Goal: Information Seeking & Learning: Learn about a topic

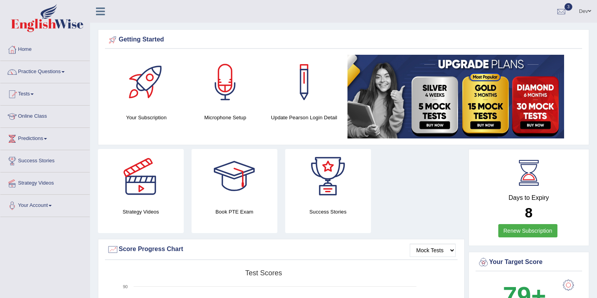
click at [45, 71] on link "Practice Questions" at bounding box center [44, 71] width 89 height 20
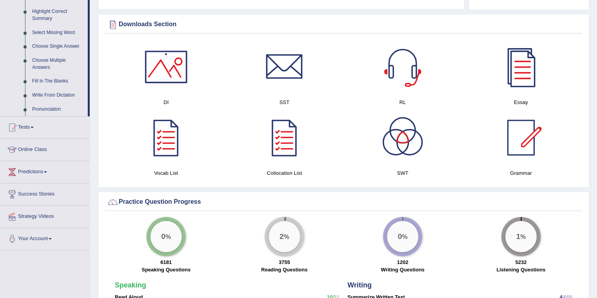
scroll to position [470, 0]
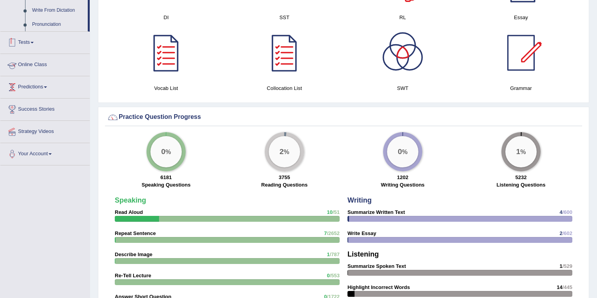
click at [30, 43] on link "Tests" at bounding box center [44, 42] width 89 height 20
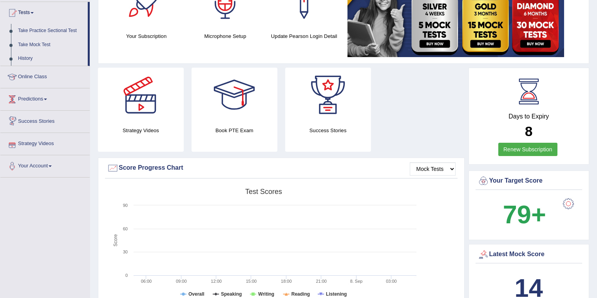
scroll to position [67, 0]
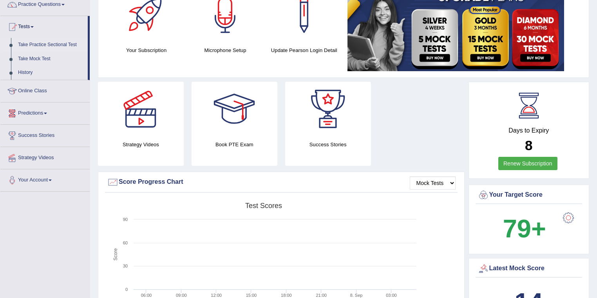
click at [38, 44] on link "Take Practice Sectional Test" at bounding box center [50, 45] width 73 height 14
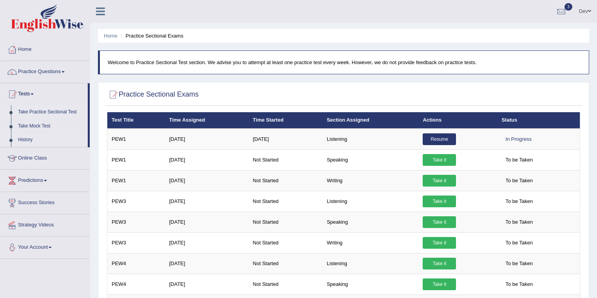
click at [25, 139] on link "History" at bounding box center [50, 140] width 73 height 14
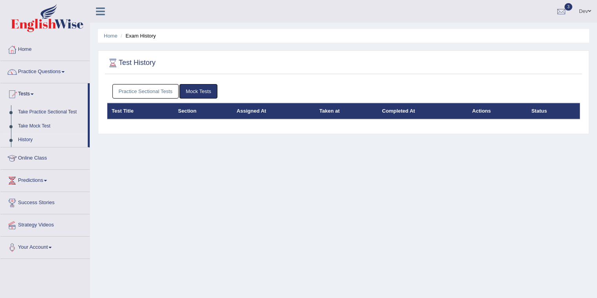
click at [139, 89] on link "Practice Sectional Tests" at bounding box center [145, 91] width 67 height 14
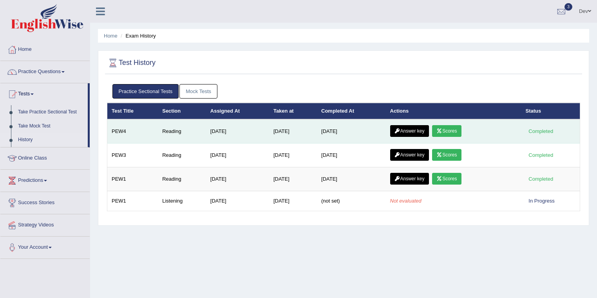
click at [448, 128] on link "Scores" at bounding box center [446, 131] width 29 height 12
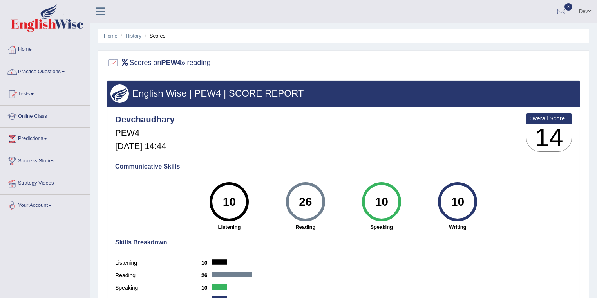
click at [130, 36] on link "History" at bounding box center [134, 36] width 16 height 6
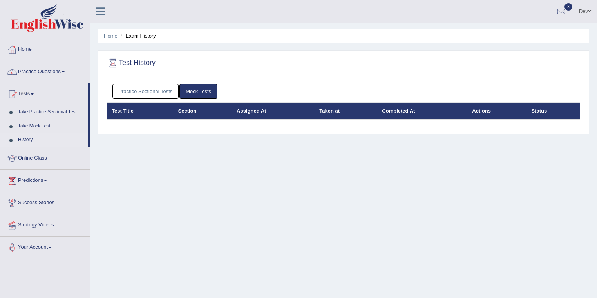
click at [164, 91] on link "Practice Sectional Tests" at bounding box center [145, 91] width 67 height 14
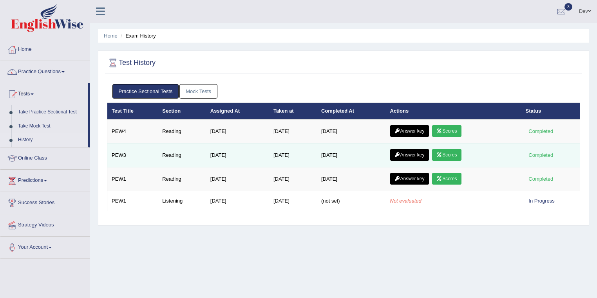
click at [454, 153] on link "Scores" at bounding box center [446, 155] width 29 height 12
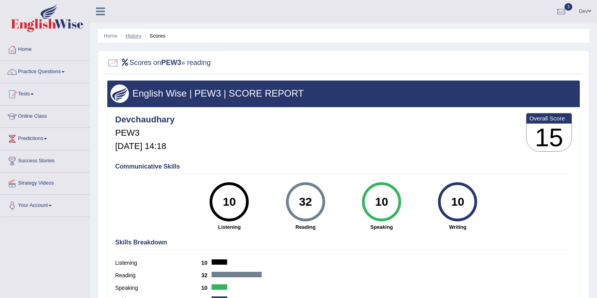
click at [131, 36] on link "History" at bounding box center [134, 36] width 16 height 6
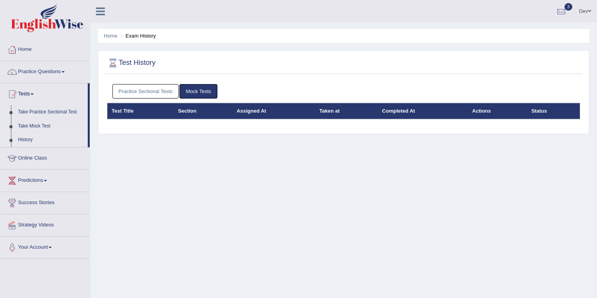
click at [141, 87] on link "Practice Sectional Tests" at bounding box center [145, 91] width 67 height 14
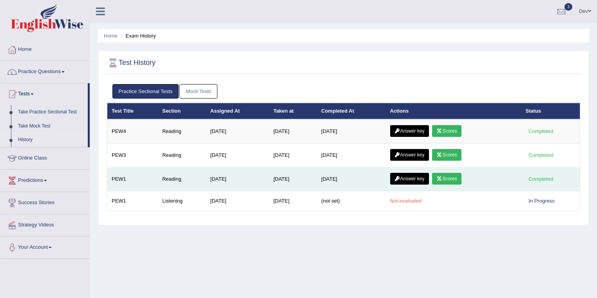
click at [448, 179] on link "Scores" at bounding box center [446, 179] width 29 height 12
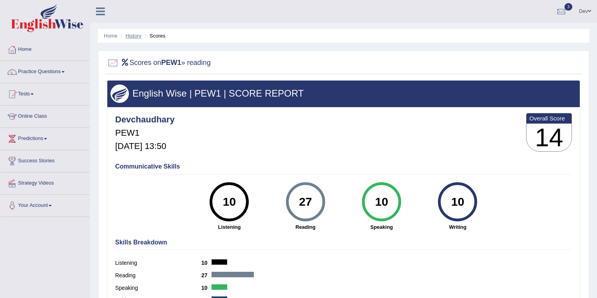
click at [133, 36] on link "History" at bounding box center [134, 36] width 16 height 6
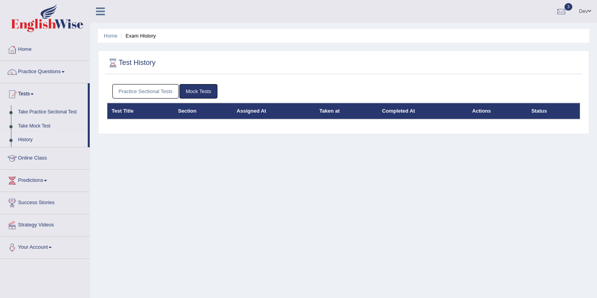
click at [138, 92] on link "Practice Sectional Tests" at bounding box center [145, 91] width 67 height 14
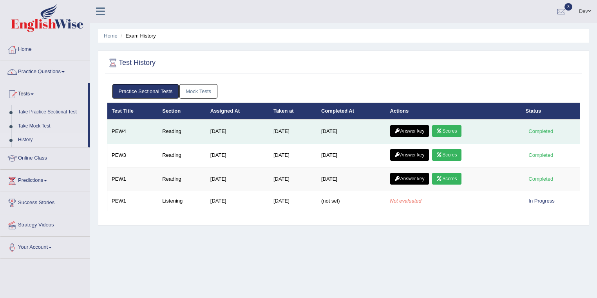
click at [447, 130] on link "Scores" at bounding box center [446, 131] width 29 height 12
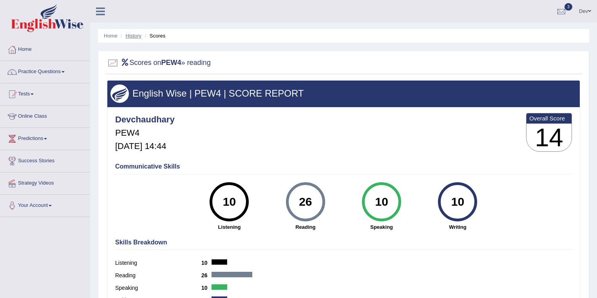
click at [130, 36] on link "History" at bounding box center [134, 36] width 16 height 6
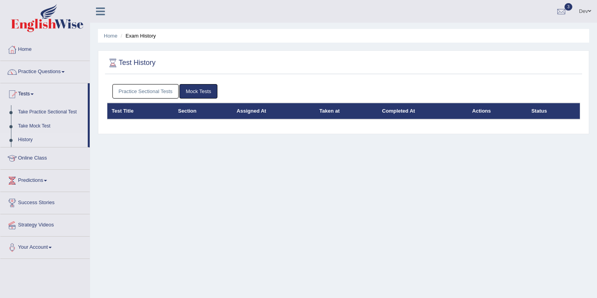
click at [145, 92] on link "Practice Sectional Tests" at bounding box center [145, 91] width 67 height 14
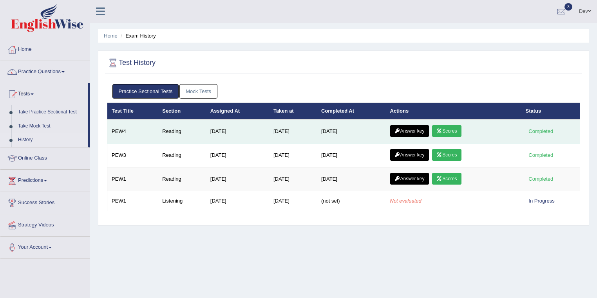
click at [451, 130] on link "Scores" at bounding box center [446, 131] width 29 height 12
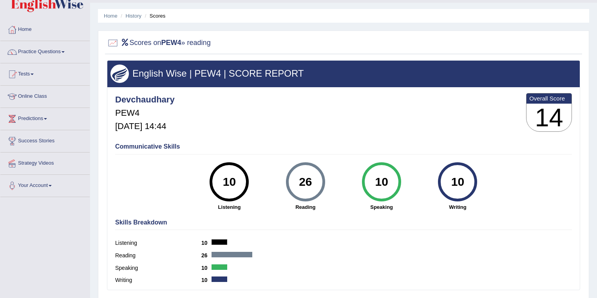
scroll to position [31, 0]
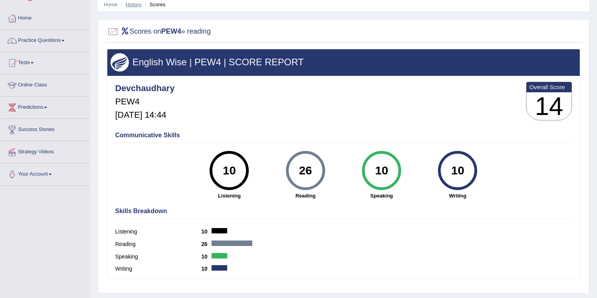
click at [133, 5] on link "History" at bounding box center [134, 5] width 16 height 6
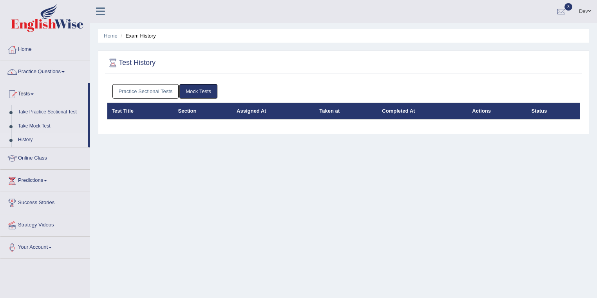
click at [126, 91] on link "Practice Sectional Tests" at bounding box center [145, 91] width 67 height 14
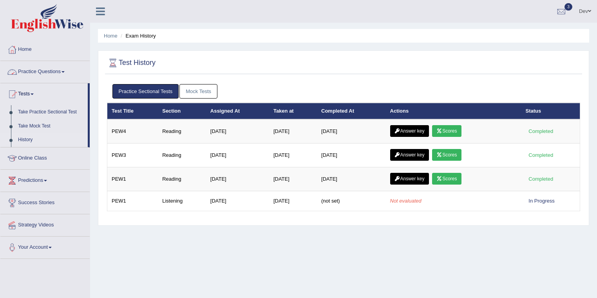
click at [55, 73] on link "Practice Questions" at bounding box center [44, 71] width 89 height 20
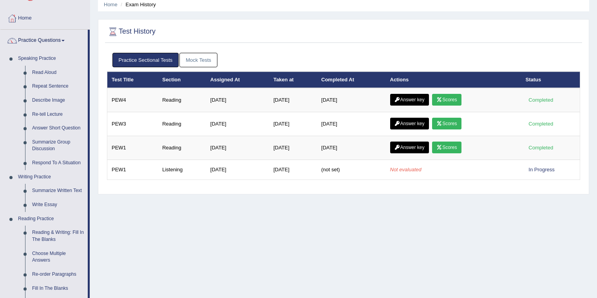
scroll to position [31, 0]
click at [55, 128] on link "Answer Short Question" at bounding box center [58, 128] width 59 height 14
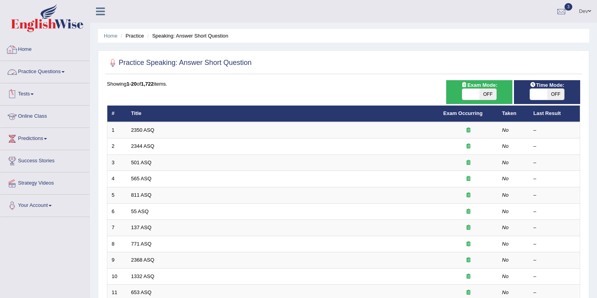
click at [51, 70] on link "Practice Questions" at bounding box center [44, 71] width 89 height 20
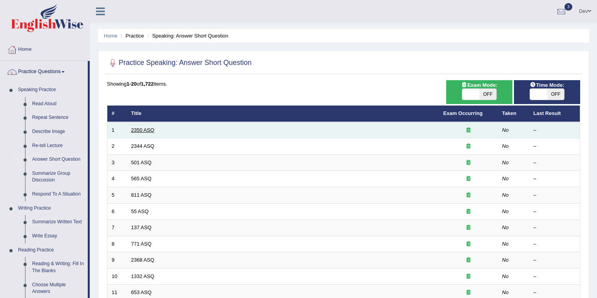
click at [136, 128] on link "2350 ASQ" at bounding box center [142, 130] width 23 height 6
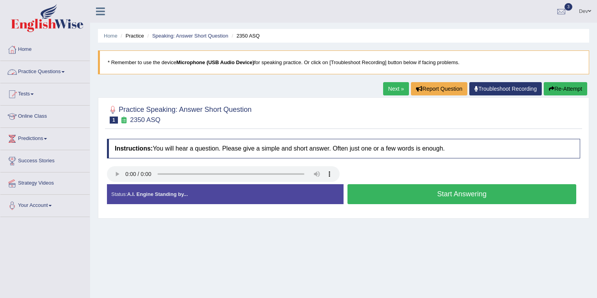
click at [49, 71] on link "Practice Questions" at bounding box center [44, 71] width 89 height 20
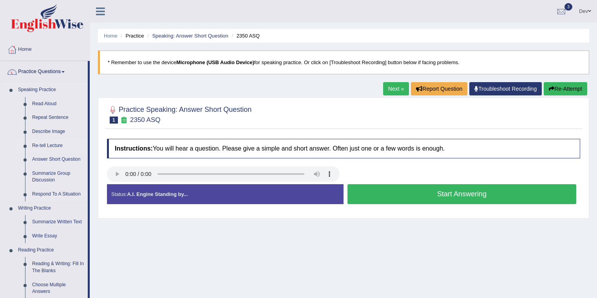
click at [48, 146] on link "Re-tell Lecture" at bounding box center [58, 146] width 59 height 14
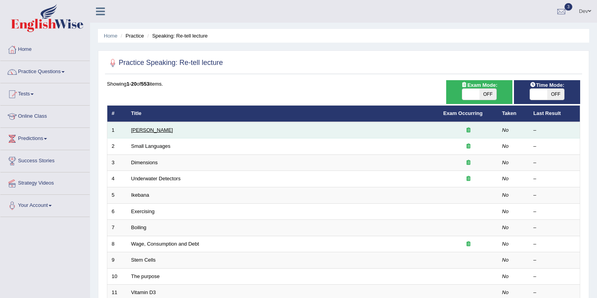
click at [150, 130] on link "[PERSON_NAME]" at bounding box center [152, 130] width 42 height 6
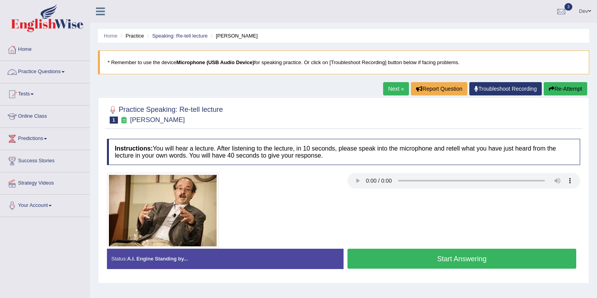
click at [44, 72] on link "Practice Questions" at bounding box center [44, 71] width 89 height 20
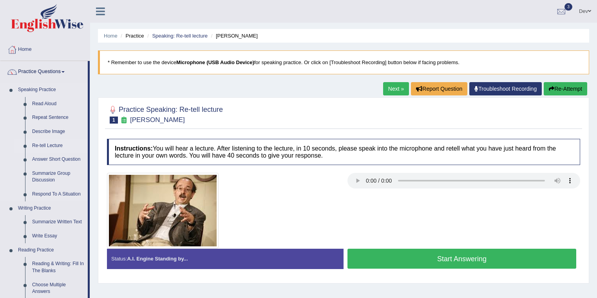
click at [46, 145] on link "Re-tell Lecture" at bounding box center [58, 146] width 59 height 14
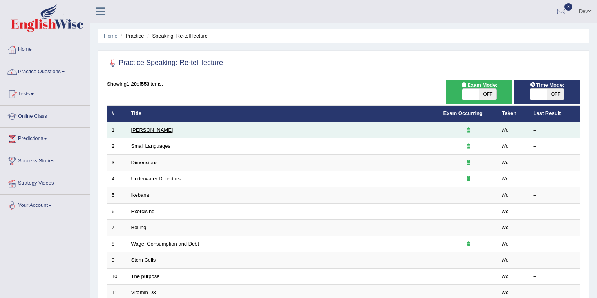
click at [146, 130] on link "[PERSON_NAME]" at bounding box center [152, 130] width 42 height 6
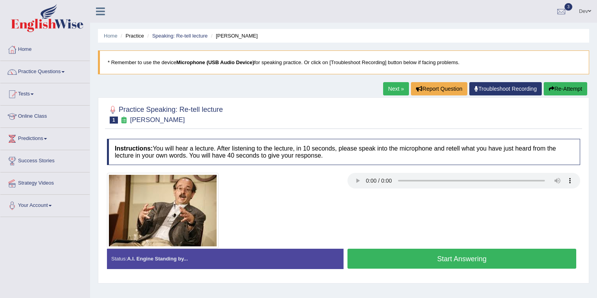
click at [454, 257] on button "Start Answering" at bounding box center [461, 259] width 229 height 20
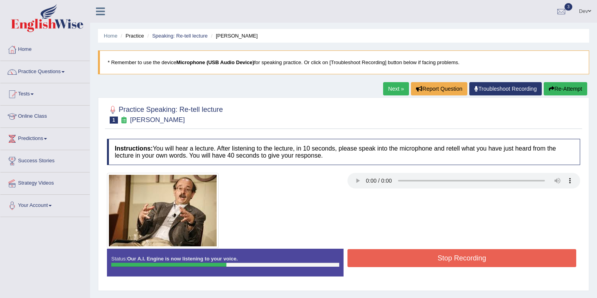
click at [422, 261] on button "Stop Recording" at bounding box center [461, 258] width 229 height 18
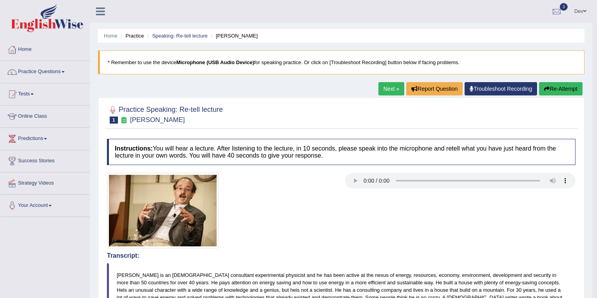
click at [550, 88] on button "Re-Attempt" at bounding box center [560, 88] width 43 height 13
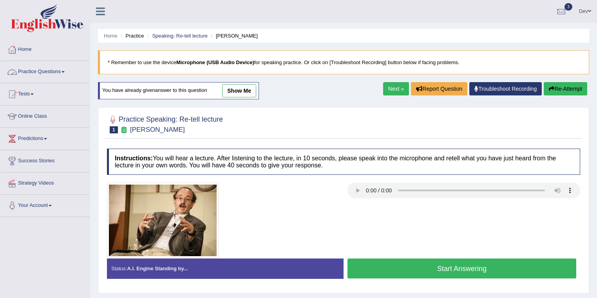
click at [38, 72] on link "Practice Questions" at bounding box center [44, 71] width 89 height 20
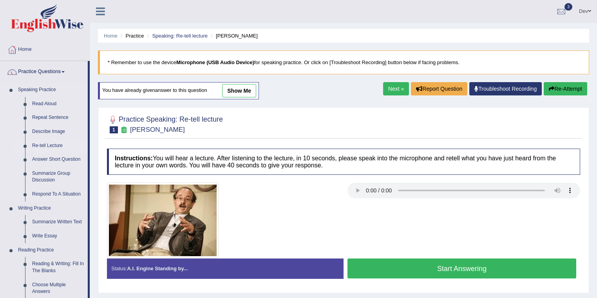
click at [52, 145] on link "Re-tell Lecture" at bounding box center [58, 146] width 59 height 14
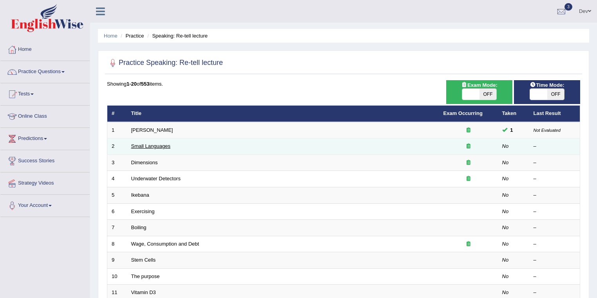
click at [149, 146] on link "Small Languages" at bounding box center [150, 146] width 39 height 6
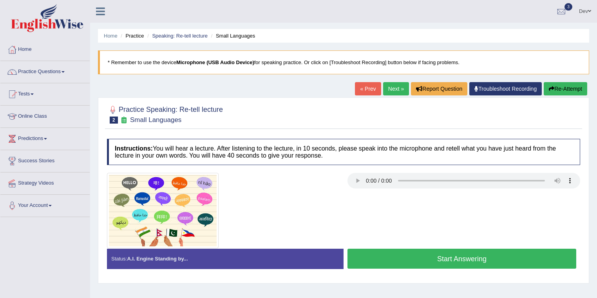
click at [392, 88] on link "Next »" at bounding box center [396, 88] width 26 height 13
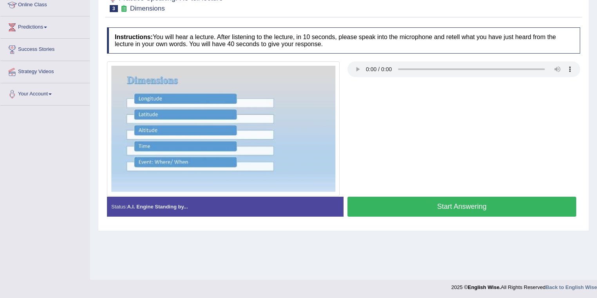
scroll to position [113, 0]
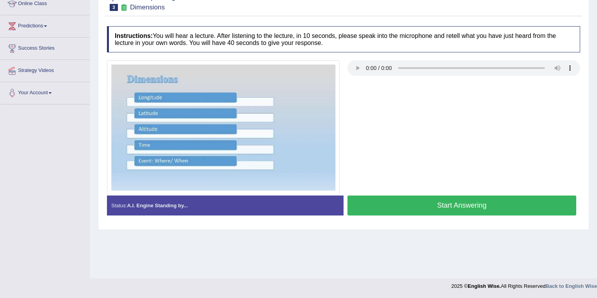
click at [419, 114] on div at bounding box center [343, 127] width 481 height 135
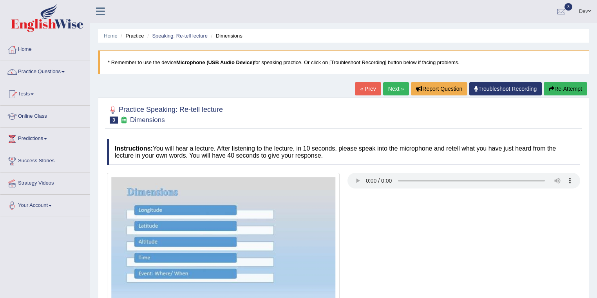
scroll to position [31, 0]
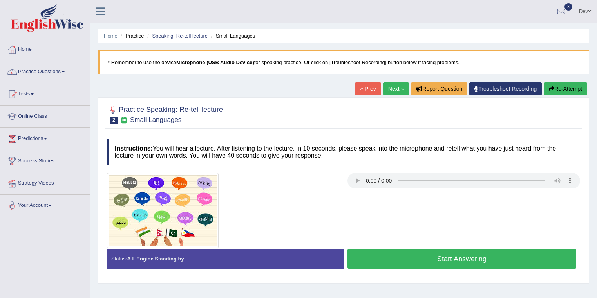
click at [395, 88] on link "Next »" at bounding box center [396, 88] width 26 height 13
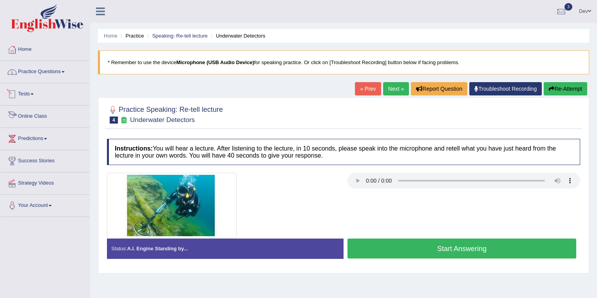
click at [47, 74] on link "Practice Questions" at bounding box center [44, 71] width 89 height 20
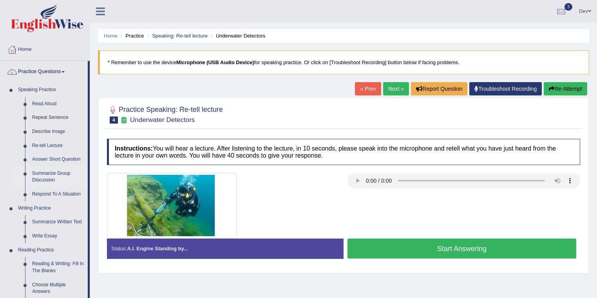
click at [45, 177] on link "Summarize Group Discussion" at bounding box center [58, 177] width 59 height 21
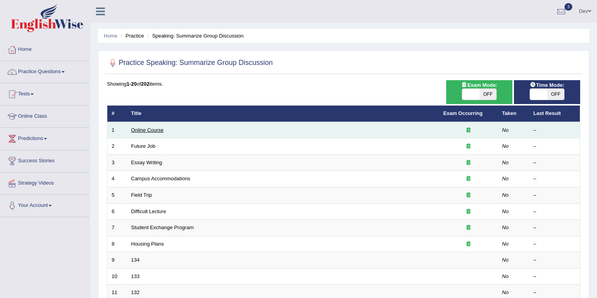
click at [152, 128] on link "Online Course" at bounding box center [147, 130] width 33 height 6
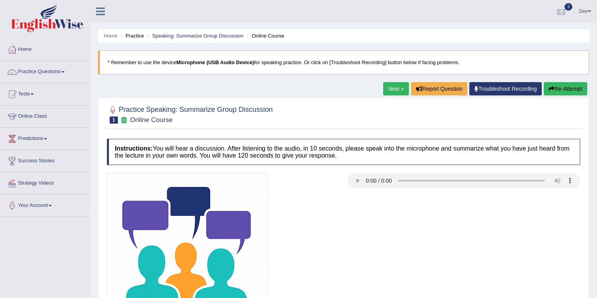
click at [564, 11] on div at bounding box center [561, 12] width 12 height 12
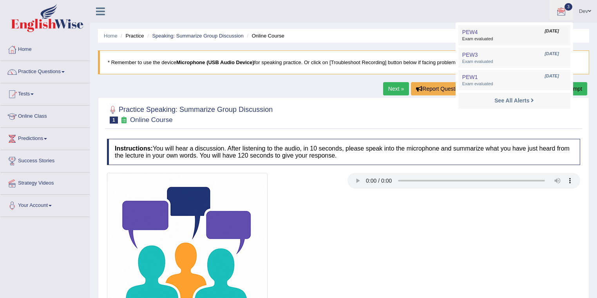
click at [498, 33] on link "PEW4 Sep 5, 2025 Exam evaluated" at bounding box center [514, 35] width 108 height 16
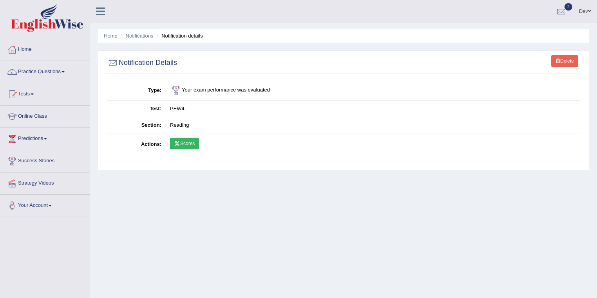
click at [188, 144] on link "Scores" at bounding box center [184, 144] width 29 height 12
click at [564, 9] on div at bounding box center [561, 12] width 12 height 12
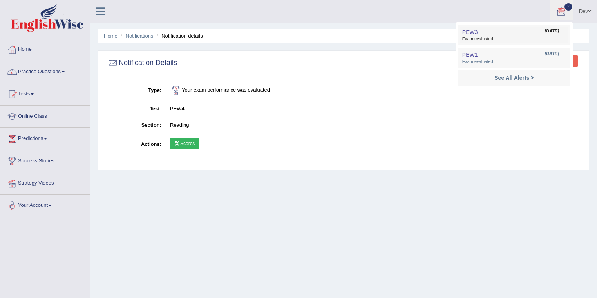
click at [484, 34] on link "PEW3 Sep 5, 2025 Exam evaluated" at bounding box center [514, 35] width 108 height 16
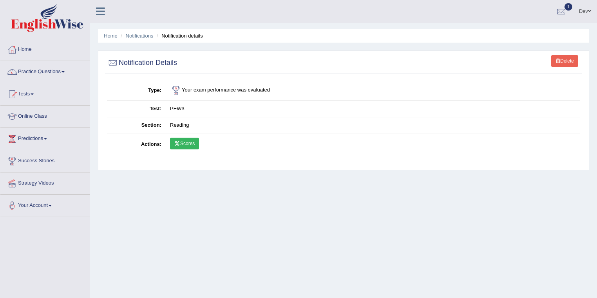
click at [183, 141] on link "Scores" at bounding box center [184, 144] width 29 height 12
click at [33, 72] on link "Practice Questions" at bounding box center [44, 71] width 89 height 20
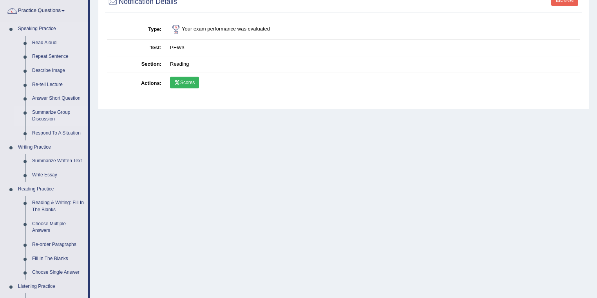
scroll to position [63, 0]
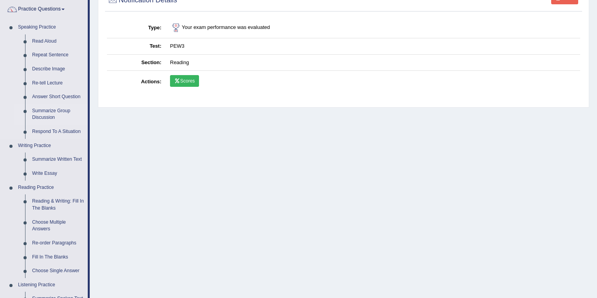
click at [45, 111] on link "Summarize Group Discussion" at bounding box center [58, 114] width 59 height 21
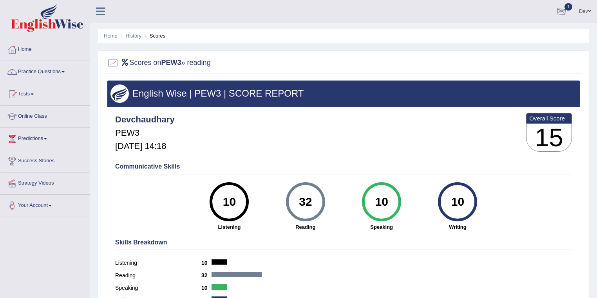
click at [560, 10] on div at bounding box center [561, 12] width 12 height 12
click at [489, 36] on span "Exam evaluated" at bounding box center [514, 39] width 104 height 6
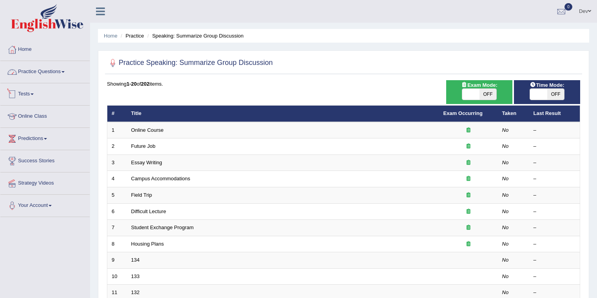
click at [50, 72] on link "Practice Questions" at bounding box center [44, 71] width 89 height 20
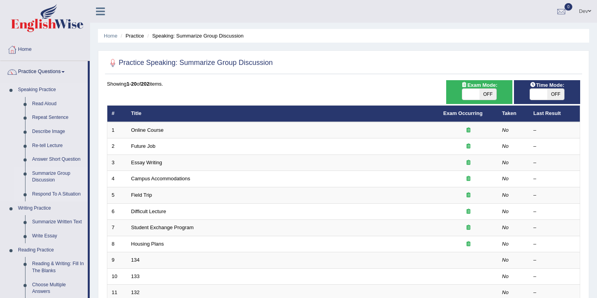
click at [44, 195] on link "Respond To A Situation" at bounding box center [58, 195] width 59 height 14
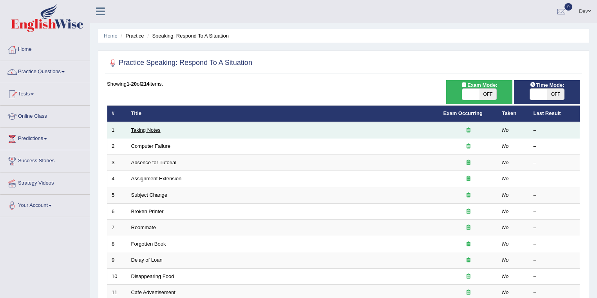
click at [148, 129] on link "Taking Notes" at bounding box center [145, 130] width 29 height 6
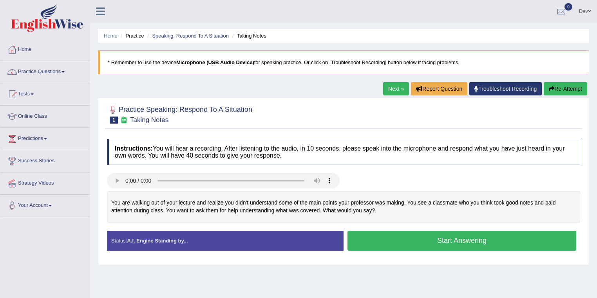
click at [396, 87] on link "Next »" at bounding box center [396, 88] width 26 height 13
click at [392, 88] on link "Next »" at bounding box center [396, 88] width 26 height 13
click at [390, 89] on link "Next »" at bounding box center [396, 88] width 26 height 13
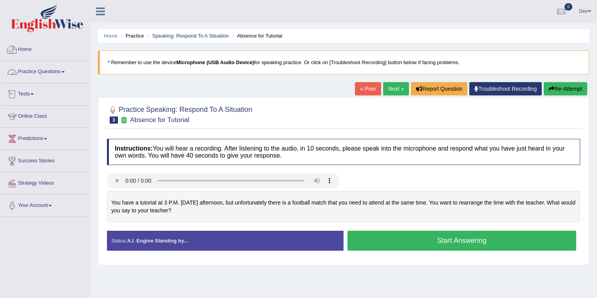
click at [46, 73] on link "Practice Questions" at bounding box center [44, 71] width 89 height 20
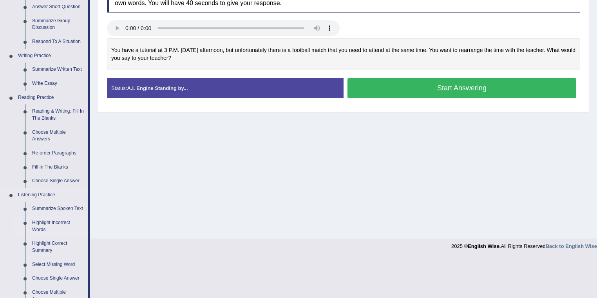
scroll to position [157, 0]
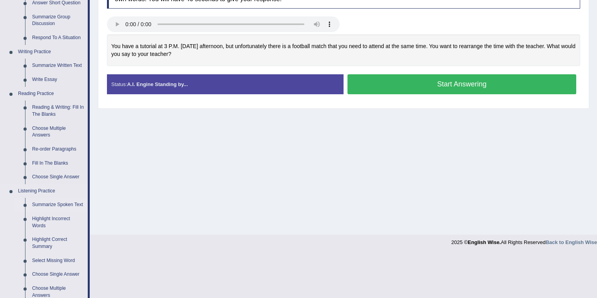
click at [51, 205] on link "Summarize Spoken Text" at bounding box center [58, 205] width 59 height 14
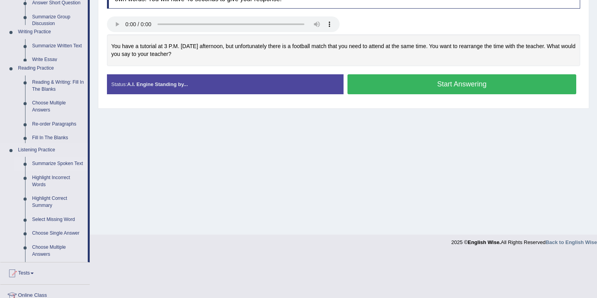
scroll to position [113, 0]
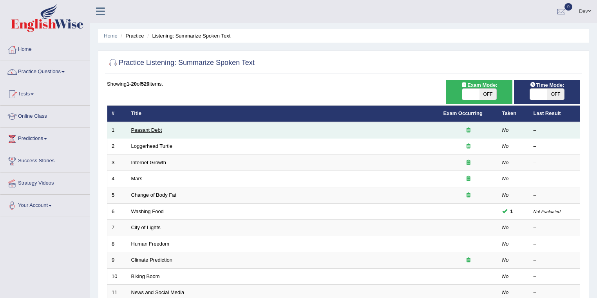
click at [150, 129] on link "Peasant Debt" at bounding box center [146, 130] width 31 height 6
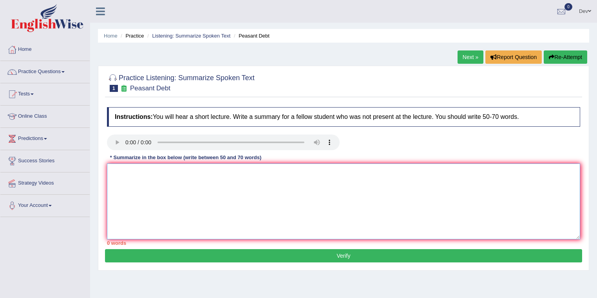
click at [140, 179] on textarea at bounding box center [343, 202] width 473 height 76
click at [171, 172] on textarea "A noteworthy points reveled in" at bounding box center [343, 202] width 473 height 76
click at [197, 171] on textarea "A noteworthy points revealed in" at bounding box center [343, 202] width 473 height 76
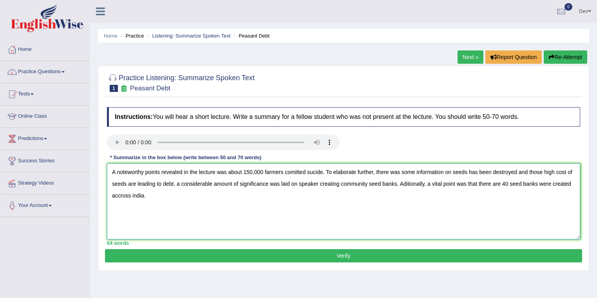
click at [117, 194] on textarea "A noteworthy points revealed in the lecture was about 150,000 farmers comitted …" at bounding box center [343, 202] width 473 height 76
click at [159, 192] on textarea "A noteworthy points revealed in the lecture was about 150,000 farmers comitted …" at bounding box center [343, 202] width 473 height 76
click at [130, 197] on textarea "A noteworthy points revealed in the lecture was about 150,000 farmers comitted …" at bounding box center [343, 202] width 473 height 76
click at [156, 196] on textarea "A noteworthy points revealed in the lecture was about 150,000 farmers comitted …" at bounding box center [343, 202] width 473 height 76
click at [294, 172] on textarea "A noteworthy points revealed in the lecture was about 150,000 farmers comitted …" at bounding box center [343, 202] width 473 height 76
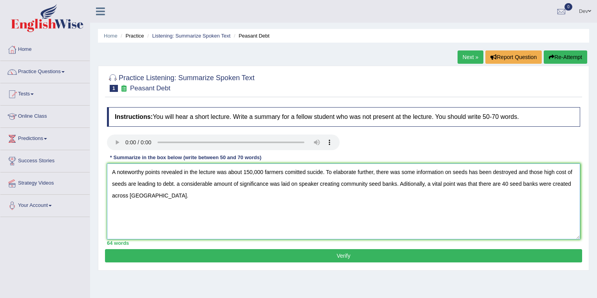
click at [179, 183] on textarea "A noteworthy points revealed in the lecture was about 150,000 farmers comitted …" at bounding box center [343, 202] width 473 height 76
click at [318, 181] on textarea "A noteworthy points revealed in the lecture was about 150,000 farmers comitted …" at bounding box center [343, 202] width 473 height 76
click at [551, 183] on textarea "A noteworthy points revealed in the lecture was about 150,000 farmers comitted …" at bounding box center [343, 202] width 473 height 76
click at [558, 182] on textarea "A noteworthy points revealed in the lecture was about 150,000 farmers comitted …" at bounding box center [343, 202] width 473 height 76
type textarea "A noteworthy points revealed in the lecture was about 150,000 farmers comitted …"
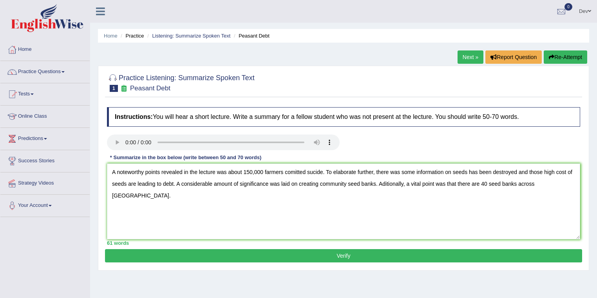
click at [316, 257] on button "Verify" at bounding box center [343, 255] width 477 height 13
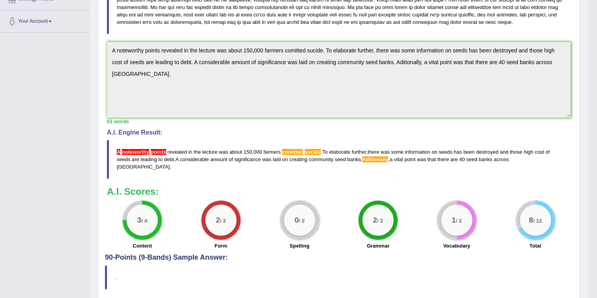
scroll to position [173, 0]
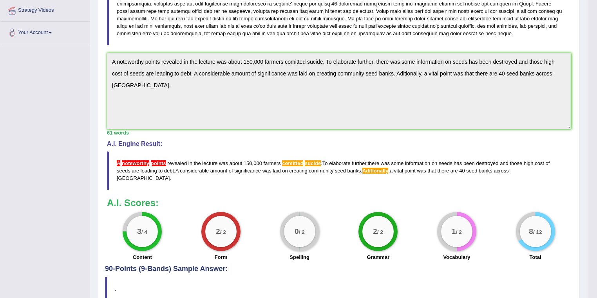
click at [295, 163] on span "comitted" at bounding box center [292, 164] width 21 height 6
click at [288, 162] on span "comitted" at bounding box center [292, 164] width 21 height 6
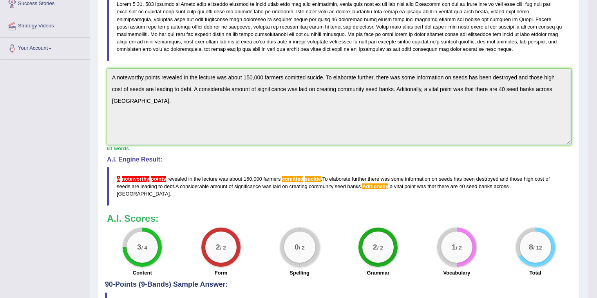
scroll to position [142, 0]
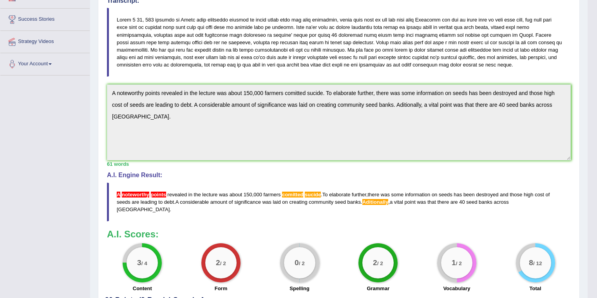
click at [379, 202] on span "Aditionally" at bounding box center [375, 202] width 26 height 6
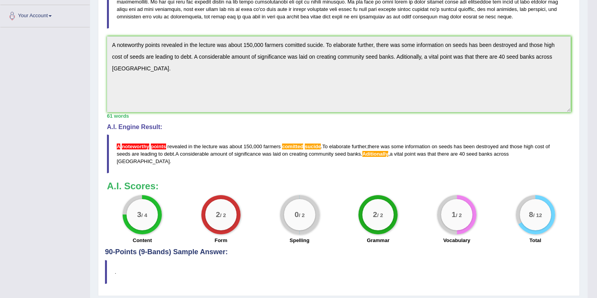
scroll to position [204, 0]
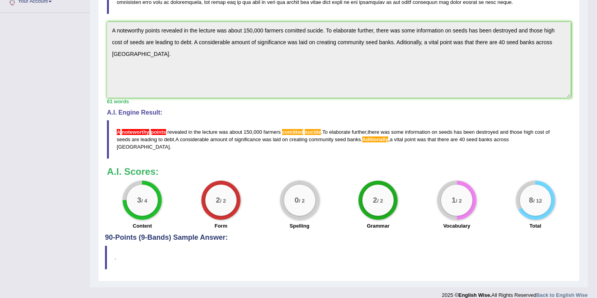
click at [164, 130] on span "points" at bounding box center [158, 132] width 15 height 6
click at [165, 130] on span "points" at bounding box center [158, 132] width 15 height 6
drag, startPoint x: 116, startPoint y: 131, endPoint x: 464, endPoint y: 135, distance: 347.8
click at [446, 135] on blockquote "A noteworthy points revealed in the lecture was about 150 , 000 farmers comitte…" at bounding box center [339, 139] width 464 height 39
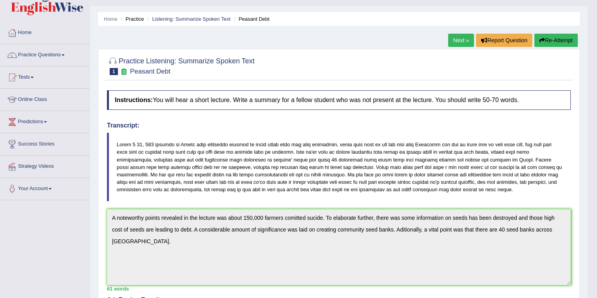
scroll to position [16, 0]
click at [553, 41] on button "Re-Attempt" at bounding box center [555, 40] width 43 height 13
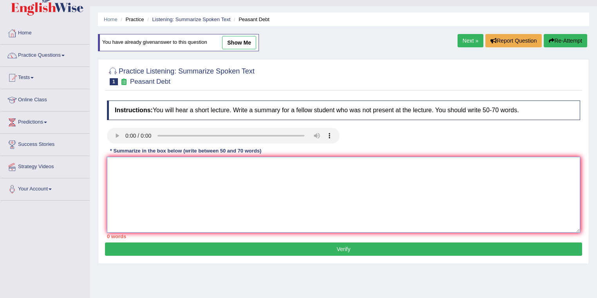
click at [190, 182] on textarea at bounding box center [343, 195] width 473 height 76
paste textarea "A noteworthy points revealed in the lecture was about 150,000 farmers comitted …"
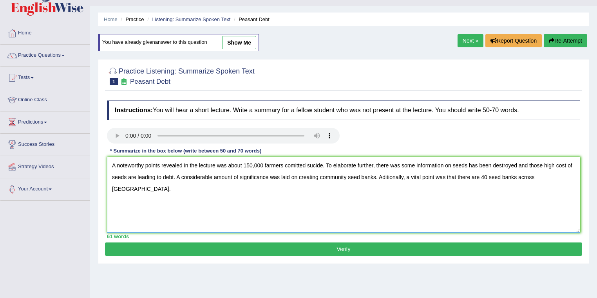
click at [159, 166] on textarea "A noteworthy points revealed in the lecture was about 150,000 farmers comitted …" at bounding box center [343, 195] width 473 height 76
click at [287, 163] on textarea "A noteworthy point revealed in the lecture was about 150,000 farmers comitted s…" at bounding box center [343, 195] width 473 height 76
click at [383, 175] on textarea "A noteworthy point revealed in the lecture was about 150,000 farmers committed …" at bounding box center [343, 195] width 473 height 76
click at [314, 164] on textarea "A noteworthy point revealed in the lecture was about 150,000 farmers committed …" at bounding box center [343, 195] width 473 height 76
type textarea "A noteworthy point revealed in the lecture was about 150,000 farmers committed …"
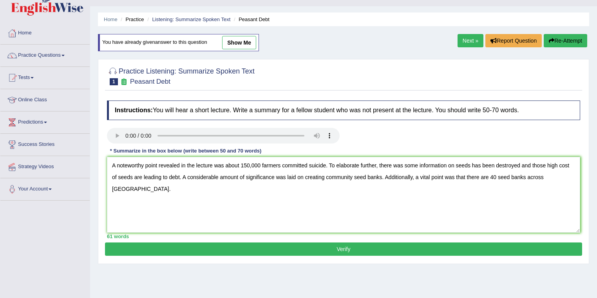
click at [329, 249] on button "Verify" at bounding box center [343, 249] width 477 height 13
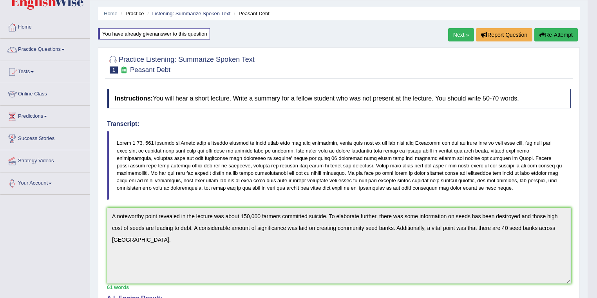
scroll to position [20, 0]
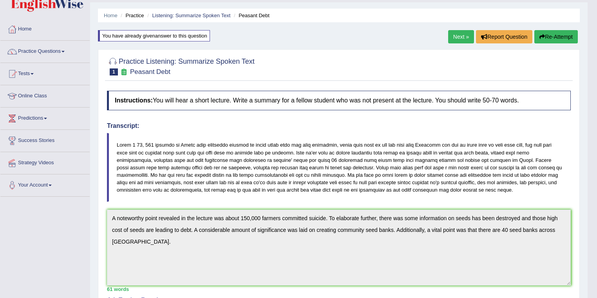
click at [550, 35] on button "Re-Attempt" at bounding box center [555, 36] width 43 height 13
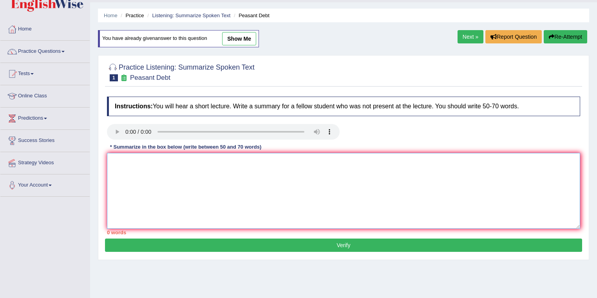
click at [126, 169] on textarea at bounding box center [343, 191] width 473 height 76
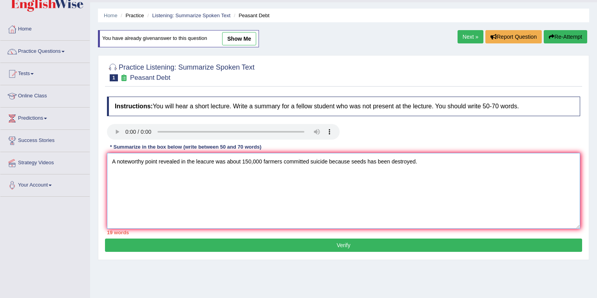
paste textarea "A noteworthy points revealed in the lecture was about 150,000 farmers comitted …"
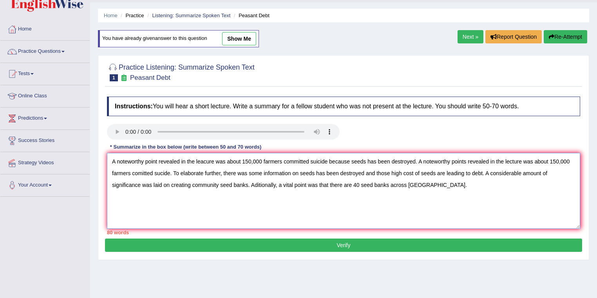
drag, startPoint x: 429, startPoint y: 186, endPoint x: 418, endPoint y: 161, distance: 26.8
click at [418, 161] on textarea "A noteworthy point revealed in the leacure was about 150,000 farmers committed …" at bounding box center [343, 191] width 473 height 76
click at [451, 172] on textarea "A noteworthy point revealed in the leacure was about 150,000 farmers committed …" at bounding box center [343, 191] width 473 height 76
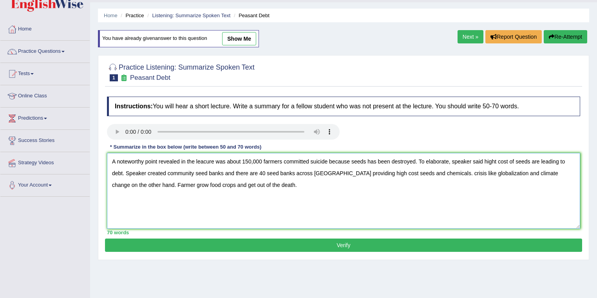
click at [431, 172] on textarea "A noteworthy point revealed in the leacure was about 150,000 farmers committed …" at bounding box center [343, 191] width 473 height 76
drag, startPoint x: 535, startPoint y: 173, endPoint x: 124, endPoint y: 184, distance: 411.8
click at [124, 184] on textarea "A noteworthy point revealed in the leacure was about 150,000 farmers committed …" at bounding box center [343, 191] width 473 height 76
click at [432, 171] on textarea "A noteworthy point revealed in the leacure was about 150,000 farmers committed …" at bounding box center [343, 191] width 473 height 76
click at [274, 184] on textarea "A noteworthy point revealed in the leacure was about 150,000 farmers committed …" at bounding box center [343, 191] width 473 height 76
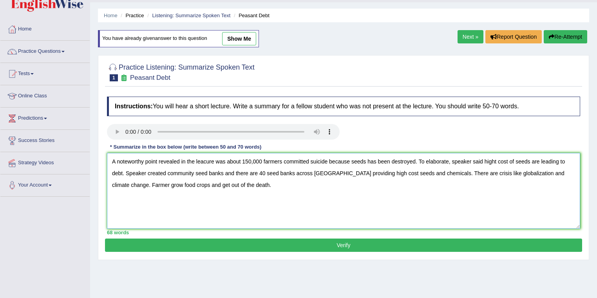
type textarea "A noteworthy point revealed in the leacure was about 150,000 farmers committed …"
click at [342, 243] on button "Verify" at bounding box center [343, 245] width 477 height 13
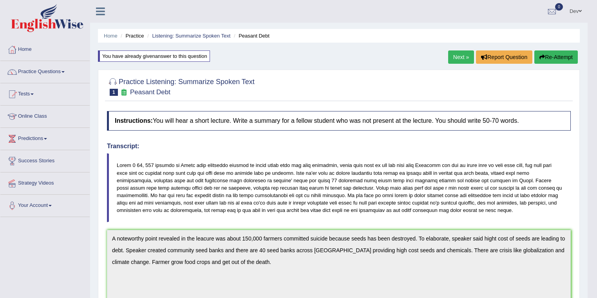
click at [551, 58] on button "Re-Attempt" at bounding box center [555, 57] width 43 height 13
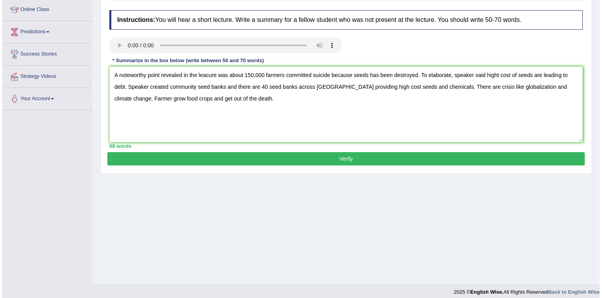
scroll to position [113, 0]
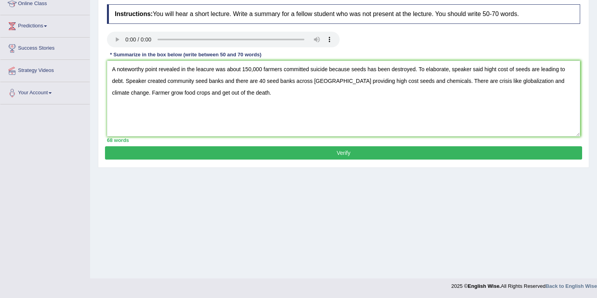
click at [204, 68] on textarea "A noteworthy point revealed in the leacure was about 150,000 farmers committed …" at bounding box center [343, 99] width 473 height 76
click at [494, 67] on textarea "A noteworthy point revealed in the lecture was about 150,000 farmers committed …" at bounding box center [343, 99] width 473 height 76
type textarea "A noteworthy point revealed in the lecture was about 150,000 farmers committed …"
click at [340, 152] on button "Verify" at bounding box center [343, 152] width 477 height 13
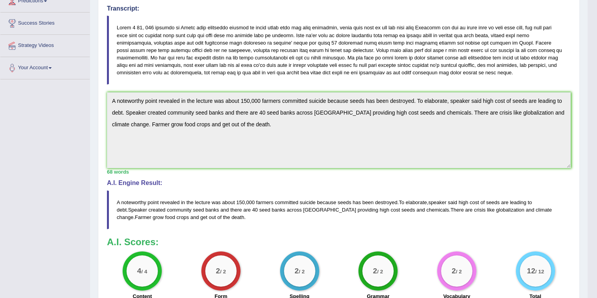
scroll to position [122, 0]
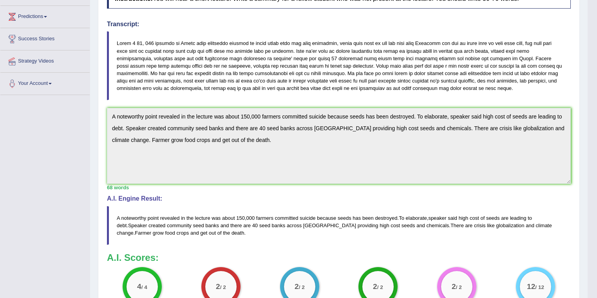
click at [183, 71] on blockquote at bounding box center [339, 65] width 464 height 69
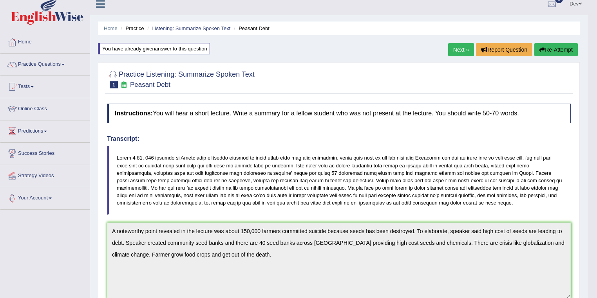
scroll to position [0, 0]
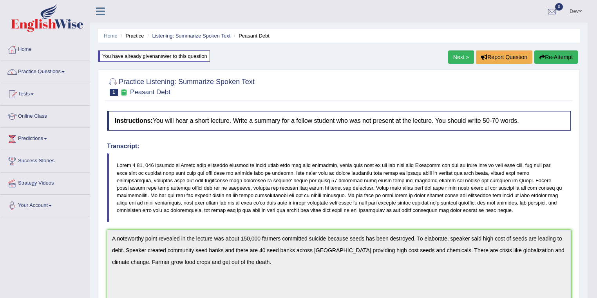
click at [461, 57] on link "Next »" at bounding box center [461, 57] width 26 height 13
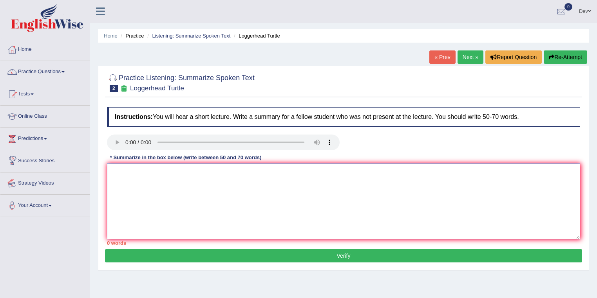
click at [140, 176] on textarea at bounding box center [343, 202] width 473 height 76
click at [129, 176] on textarea at bounding box center [343, 202] width 473 height 76
click at [137, 171] on textarea at bounding box center [343, 202] width 473 height 76
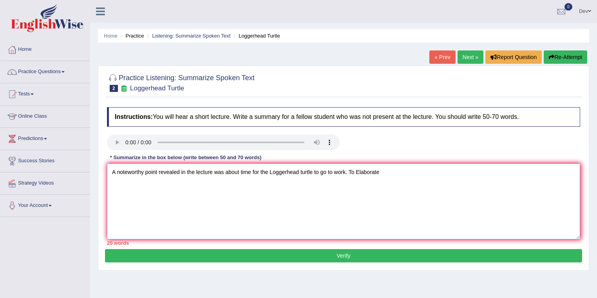
click at [359, 171] on textarea "A noteworthy point revealed in the lecture was about time for the Loggerhead tu…" at bounding box center [343, 202] width 473 height 76
click at [389, 172] on textarea "A noteworthy point revealed in the lecture was about time for the Loggerhead tu…" at bounding box center [343, 202] width 473 height 76
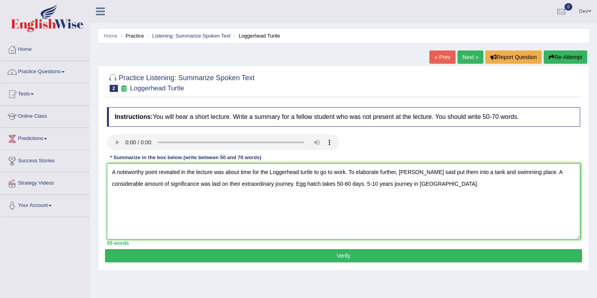
drag, startPoint x: 268, startPoint y: 171, endPoint x: 313, endPoint y: 173, distance: 44.7
click at [313, 173] on textarea "A noteworthy point revealed in the lecture was about time for the Loggerhead tu…" at bounding box center [343, 202] width 473 height 76
click at [439, 182] on textarea "A noteworthy point revealed in the lecture was about time for the Loggerhead tu…" at bounding box center [343, 202] width 473 height 76
paste textarea "Loggerhead turtle"
click at [425, 182] on textarea "A noteworthy point revealed in the lecture was about time for the Loggerhead tu…" at bounding box center [343, 202] width 473 height 76
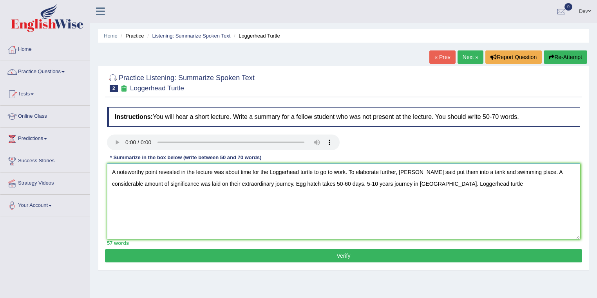
click at [473, 185] on textarea "A noteworthy point revealed in the lecture was about time for the Loggerhead tu…" at bounding box center [343, 202] width 473 height 76
drag, startPoint x: 497, startPoint y: 182, endPoint x: 501, endPoint y: 179, distance: 4.9
click at [498, 182] on textarea "A noteworthy point revealed in the lecture was about time for the Loggerhead tu…" at bounding box center [343, 202] width 473 height 76
click at [562, 184] on textarea "A noteworthy point revealed in the lecture was about time for the Loggerhead tu…" at bounding box center [343, 202] width 473 height 76
click at [183, 195] on textarea "A noteworthy point revealed in the lecture was about time for the Loggerhead tu…" at bounding box center [343, 202] width 473 height 76
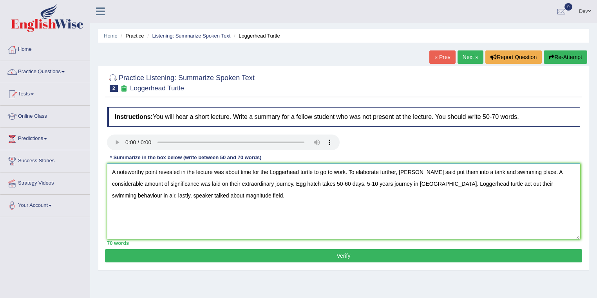
click at [223, 199] on textarea "A noteworthy point revealed in the lecture was about time for the Loggerhead tu…" at bounding box center [343, 202] width 473 height 76
type textarea "A noteworthy point revealed in the lecture was about time for the Loggerhead tu…"
click at [172, 254] on button "Verify" at bounding box center [343, 255] width 477 height 13
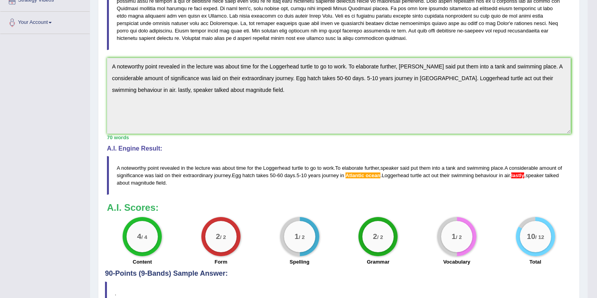
scroll to position [227, 0]
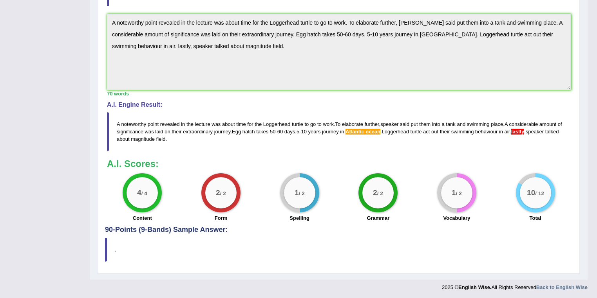
click at [364, 131] on span "Atlantic" at bounding box center [354, 132] width 19 height 6
click at [364, 130] on span "Atlantic" at bounding box center [354, 132] width 19 height 6
click at [346, 161] on h3 "A.I. Scores:" at bounding box center [339, 164] width 464 height 10
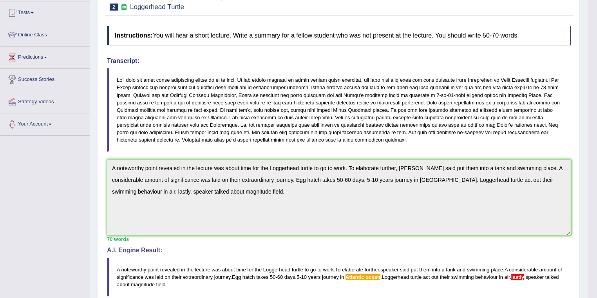
scroll to position [39, 0]
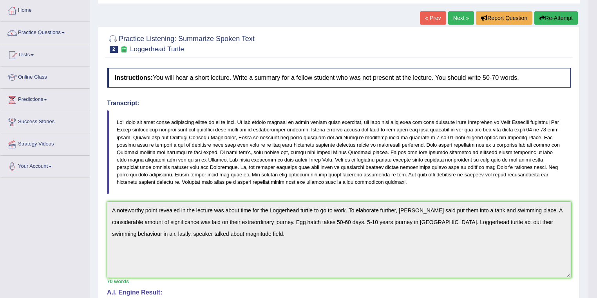
click at [544, 17] on button "Re-Attempt" at bounding box center [555, 17] width 43 height 13
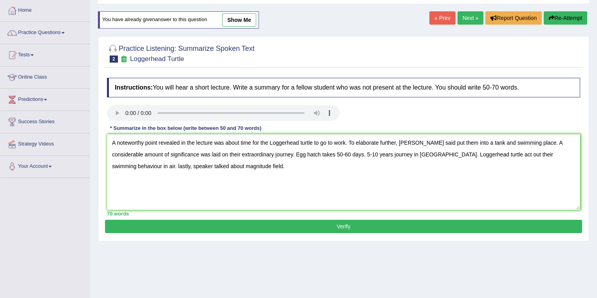
click at [408, 153] on textarea "A noteworthy point revealed in the lecture was about time for the Loggerhead tu…" at bounding box center [343, 172] width 473 height 76
click at [113, 163] on textarea "A noteworthy point revealed in the lecture was about time for the Loggerhead tu…" at bounding box center [343, 172] width 473 height 76
type textarea "A noteworthy point revealed in the lecture was about time for the Loggerhead tu…"
click at [146, 228] on button "Verify" at bounding box center [343, 226] width 477 height 13
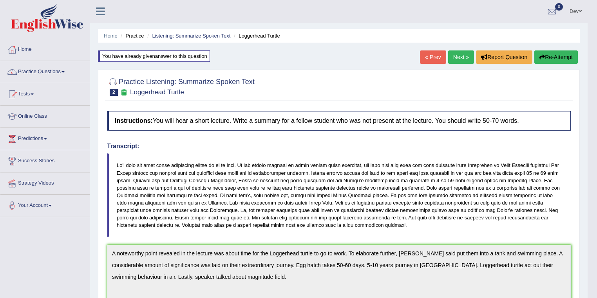
click at [551, 56] on button "Re-Attempt" at bounding box center [555, 57] width 43 height 13
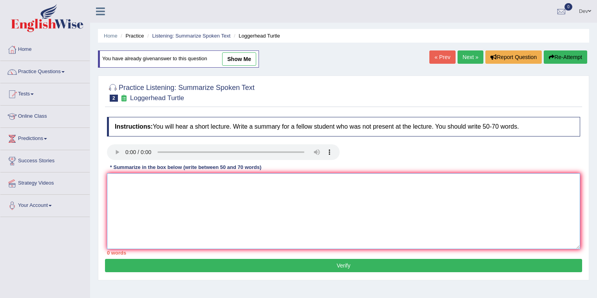
click at [132, 186] on textarea at bounding box center [343, 211] width 473 height 76
paste textarea "A noteworthy point revealed in the lecture was about time for the Loggerhead tu…"
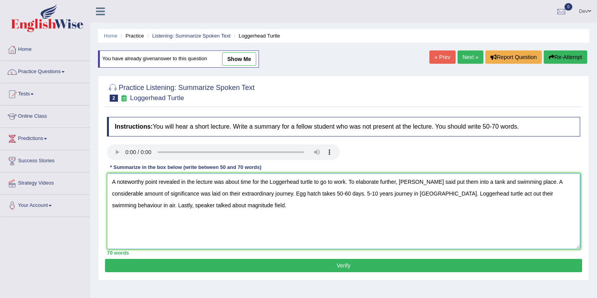
click at [386, 191] on textarea "A noteworthy point revealed in the lecture was about time for the Loggerhead tu…" at bounding box center [343, 211] width 473 height 76
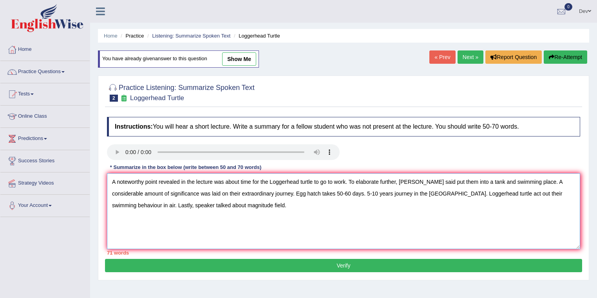
click at [419, 192] on textarea "A noteworthy point revealed in the lecture was about time for the Loggerhead tu…" at bounding box center [343, 211] width 473 height 76
click at [395, 181] on textarea "A noteworthy point revealed in the lecture was about time for the Loggerhead tu…" at bounding box center [343, 211] width 473 height 76
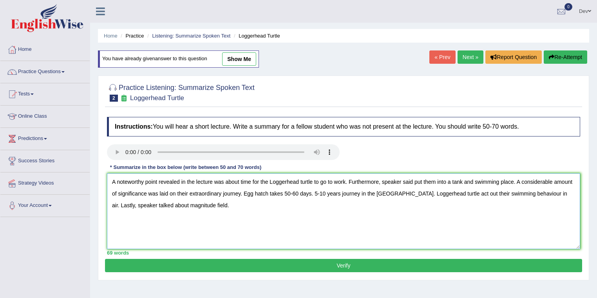
click at [398, 192] on textarea "A noteworthy point revealed in the lecture was about time for the Loggerhead tu…" at bounding box center [343, 211] width 473 height 76
type textarea "A noteworthy point revealed in the lecture was about time for the Loggerhead tu…"
click at [325, 263] on button "Verify" at bounding box center [343, 265] width 477 height 13
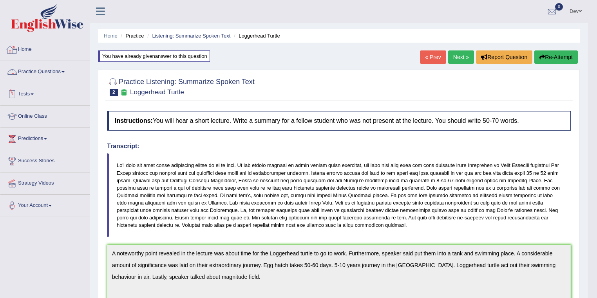
click at [52, 72] on link "Practice Questions" at bounding box center [44, 71] width 89 height 20
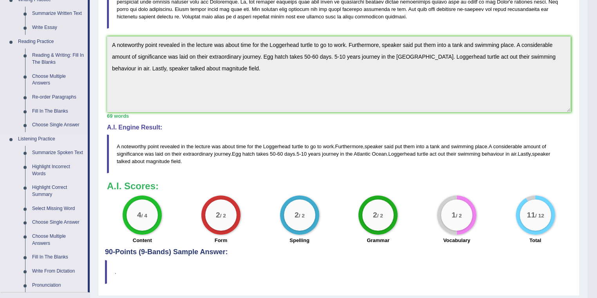
scroll to position [219, 0]
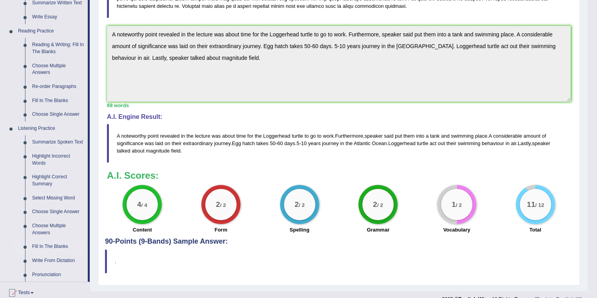
click at [49, 248] on link "Fill In The Blanks" at bounding box center [58, 247] width 59 height 14
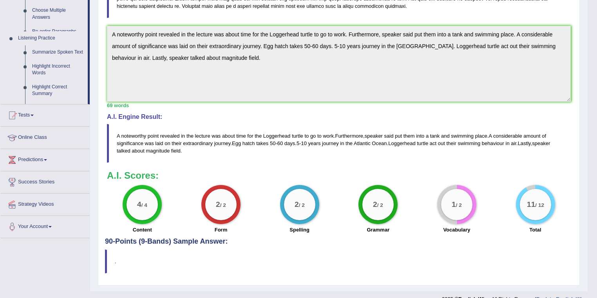
scroll to position [201, 0]
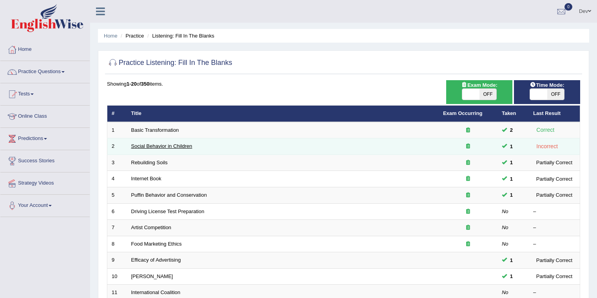
click at [178, 145] on link "Social Behavior in Children" at bounding box center [161, 146] width 61 height 6
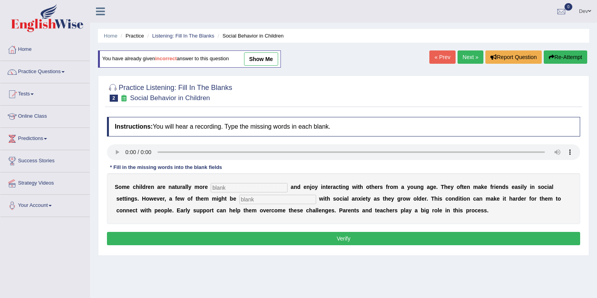
click at [223, 187] on input "text" at bounding box center [249, 187] width 77 height 9
click at [217, 188] on input "text" at bounding box center [249, 187] width 77 height 9
click at [254, 199] on input "text" at bounding box center [277, 199] width 77 height 9
type input "dIAGNOSED Diadnosed"
click at [232, 185] on input "text" at bounding box center [249, 187] width 77 height 9
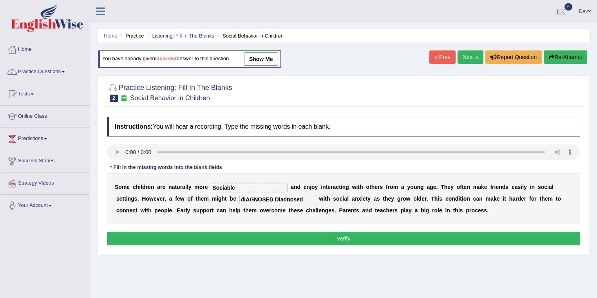
type input "Sociable"
click at [275, 198] on input "dIAGNOSED Diadnosed" at bounding box center [277, 199] width 77 height 9
click at [244, 197] on input "Diadnosed" at bounding box center [277, 199] width 77 height 9
type input "diadnosed"
click at [216, 185] on input "Sociable" at bounding box center [249, 187] width 77 height 9
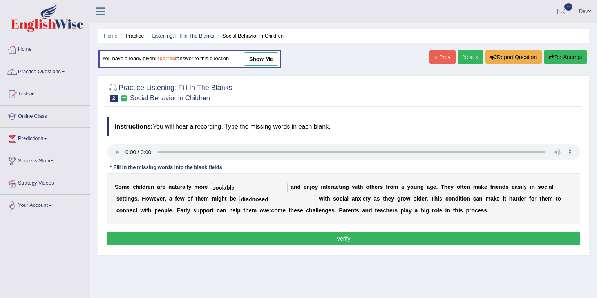
type input "sociable"
click at [328, 239] on button "Verify" at bounding box center [343, 238] width 473 height 13
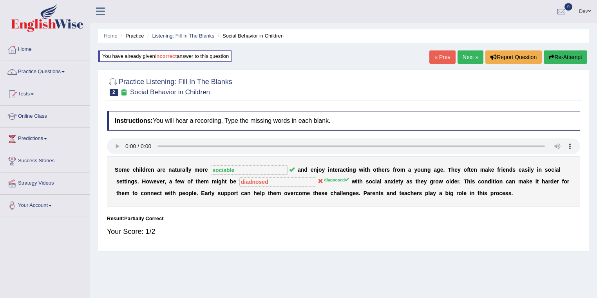
click at [468, 56] on link "Next »" at bounding box center [470, 57] width 26 height 13
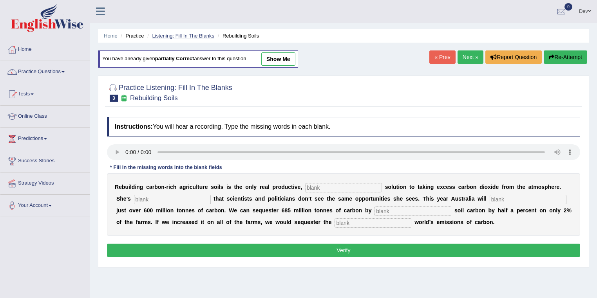
click at [203, 36] on link "Listening: Fill In The Blanks" at bounding box center [183, 36] width 62 height 6
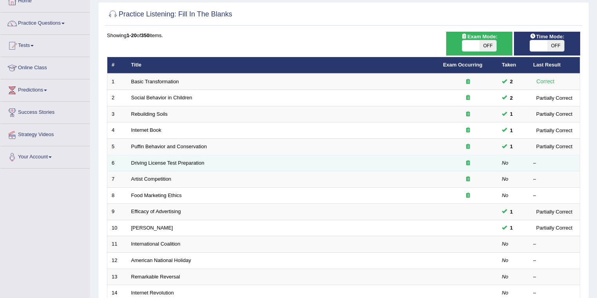
scroll to position [63, 0]
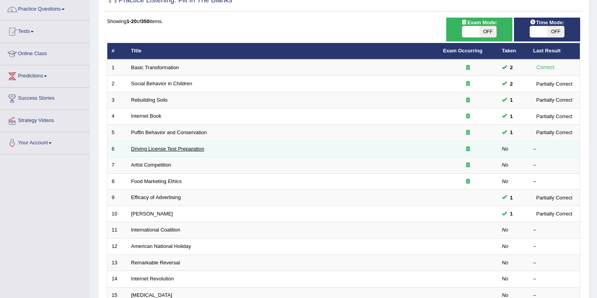
click at [173, 149] on link "Driving License Test Preparation" at bounding box center [167, 149] width 73 height 6
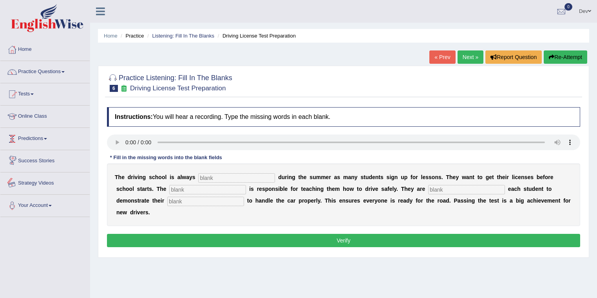
click at [213, 179] on input "text" at bounding box center [236, 177] width 77 height 9
type input "busy"
click at [177, 186] on input "text" at bounding box center [207, 189] width 77 height 9
type input "instructor"
click at [446, 190] on input "text" at bounding box center [466, 189] width 77 height 9
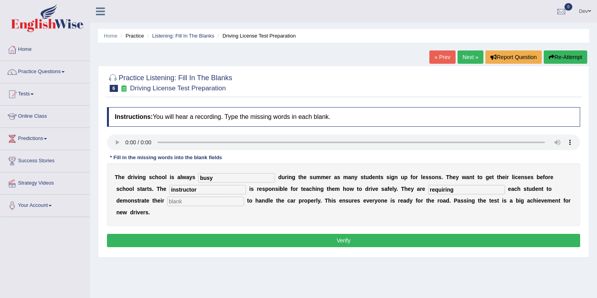
type input "requiring"
click at [173, 199] on input "text" at bounding box center [205, 201] width 77 height 9
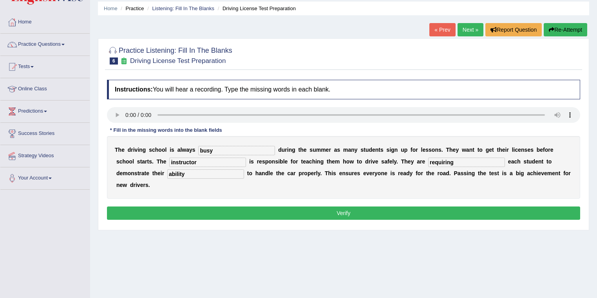
scroll to position [31, 0]
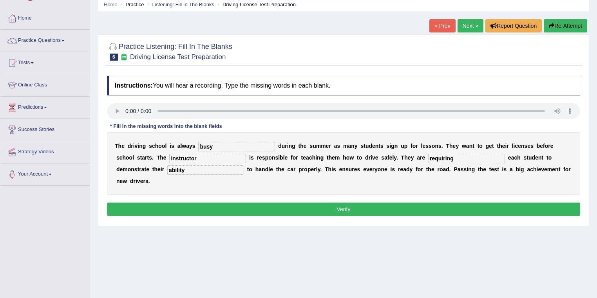
type input "ability"
click at [338, 206] on button "Verify" at bounding box center [343, 209] width 473 height 13
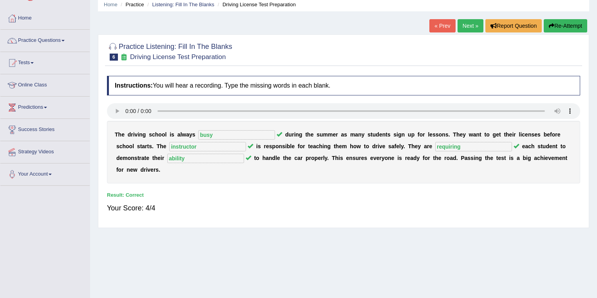
click at [467, 24] on link "Next »" at bounding box center [470, 25] width 26 height 13
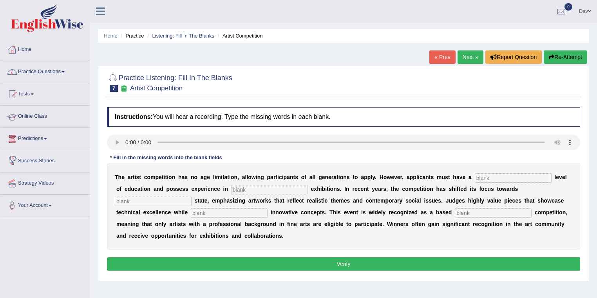
click at [235, 191] on input "text" at bounding box center [269, 189] width 77 height 9
click at [496, 176] on input "text" at bounding box center [513, 177] width 77 height 9
type input "graduate"
click at [240, 186] on input "text" at bounding box center [269, 189] width 77 height 9
type input "sclupture"
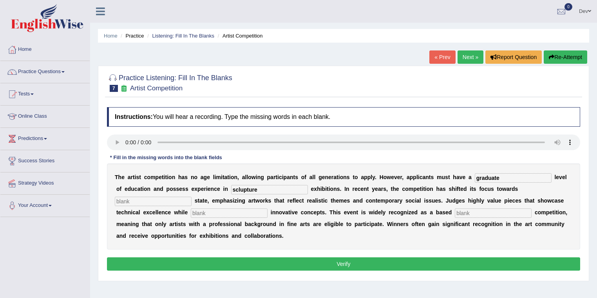
click at [168, 197] on input "text" at bounding box center [153, 201] width 77 height 9
type input "real"
click at [204, 216] on input "text" at bounding box center [229, 213] width 77 height 9
type input "incorporating"
click at [479, 212] on input "text" at bounding box center [493, 213] width 77 height 9
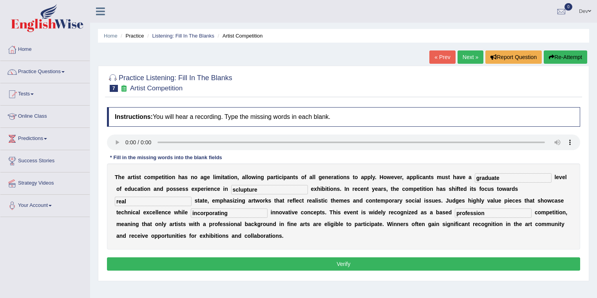
type input "profession"
click at [242, 188] on input "sclupture" at bounding box center [269, 189] width 77 height 9
type input "sculpture"
click at [334, 262] on button "Verify" at bounding box center [343, 264] width 473 height 13
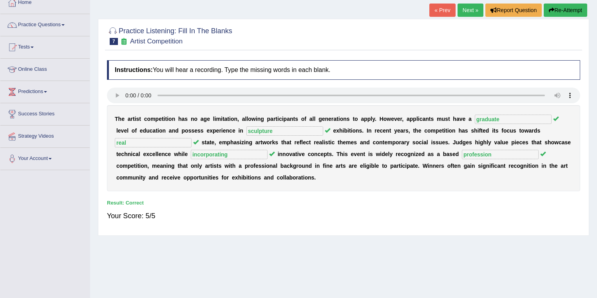
scroll to position [31, 0]
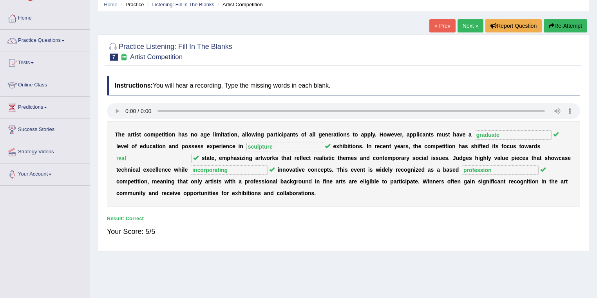
click at [466, 24] on link "Next »" at bounding box center [470, 25] width 26 height 13
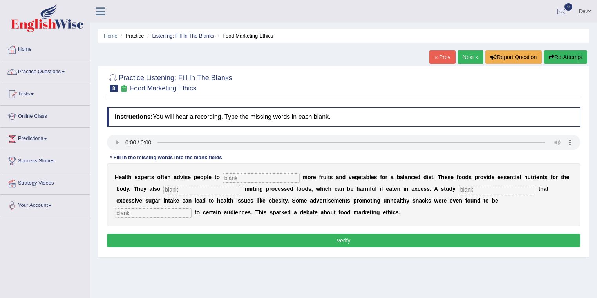
click at [233, 179] on input "text" at bounding box center [261, 177] width 77 height 9
click at [237, 176] on input "text" at bounding box center [261, 177] width 77 height 9
type input "C"
type input "consume"
click at [174, 188] on input "text" at bounding box center [201, 189] width 77 height 9
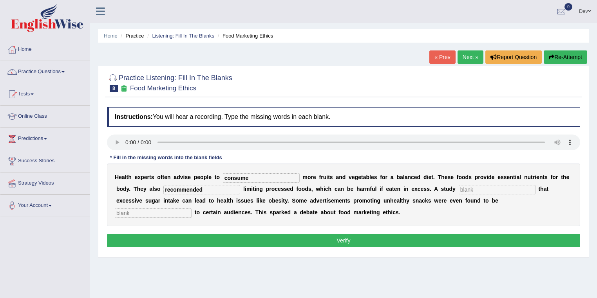
type input "recommended"
click at [481, 188] on input "text" at bounding box center [497, 189] width 77 height 9
type input "diagnosed"
click at [135, 210] on input "text" at bounding box center [153, 213] width 77 height 9
type input "offensive"
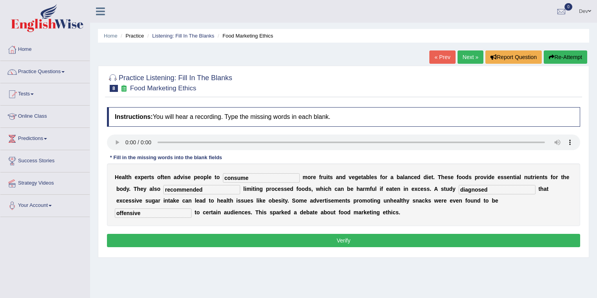
click at [325, 239] on button "Verify" at bounding box center [343, 240] width 473 height 13
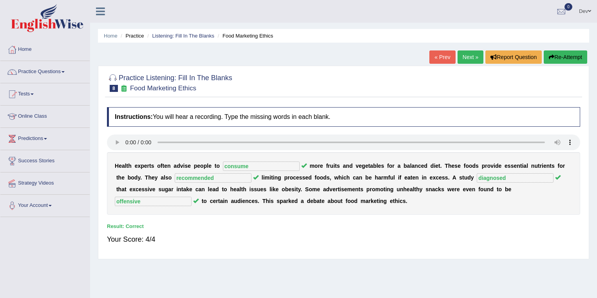
click at [469, 56] on link "Next »" at bounding box center [470, 57] width 26 height 13
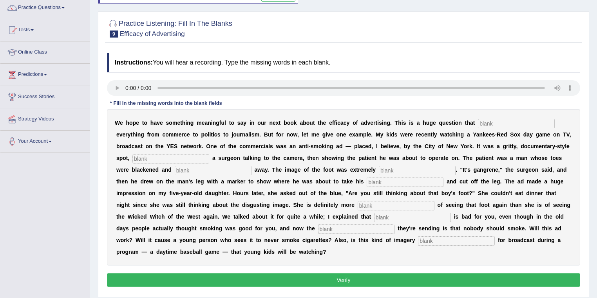
scroll to position [63, 0]
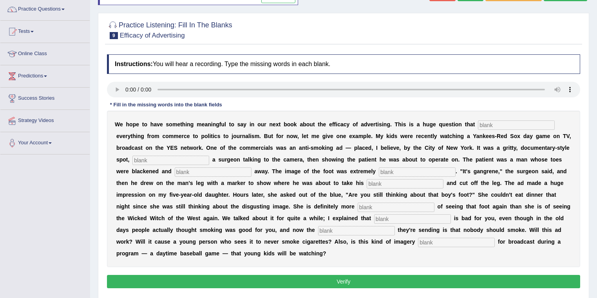
click at [491, 125] on input "text" at bounding box center [516, 125] width 77 height 9
type input "Impacts"
click at [177, 163] on input "text" at bounding box center [170, 160] width 77 height 9
type input "featuring"
click at [191, 171] on input "text" at bounding box center [213, 172] width 77 height 9
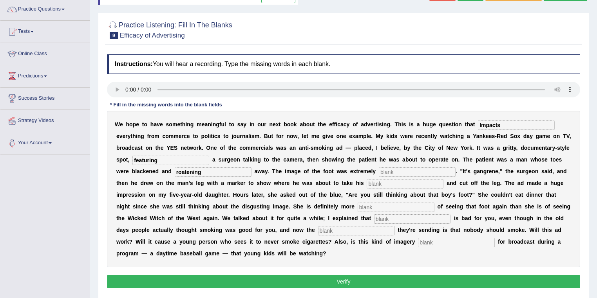
click at [184, 172] on input "roatening" at bounding box center [213, 172] width 77 height 9
type input "roatening"
click at [387, 171] on input "text" at bounding box center [417, 172] width 77 height 9
type input "disgusting"
click at [382, 184] on input "text" at bounding box center [405, 183] width 77 height 9
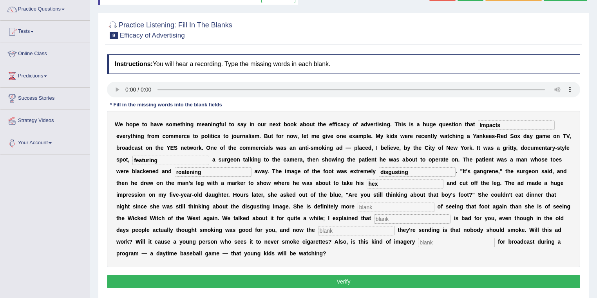
type input "hex"
click at [358, 208] on input "text" at bounding box center [396, 207] width 77 height 9
type input "scared"
click at [374, 219] on input "text" at bounding box center [412, 219] width 77 height 9
type input "smoking"
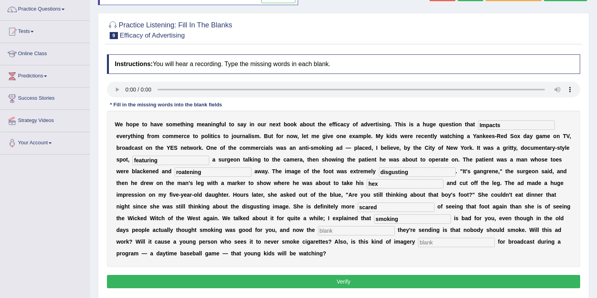
click at [318, 230] on input "text" at bounding box center [356, 230] width 77 height 9
type input "message"
click at [420, 242] on input "text" at bounding box center [456, 242] width 77 height 9
type input "appropriate"
click at [336, 281] on button "Verify" at bounding box center [343, 281] width 473 height 13
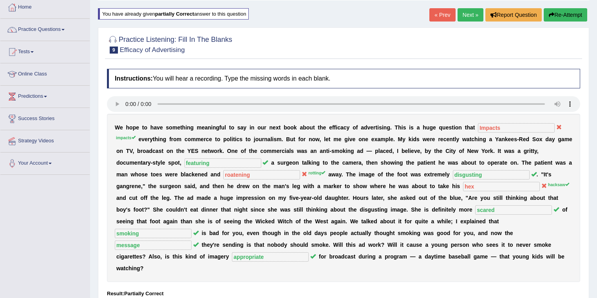
scroll to position [31, 0]
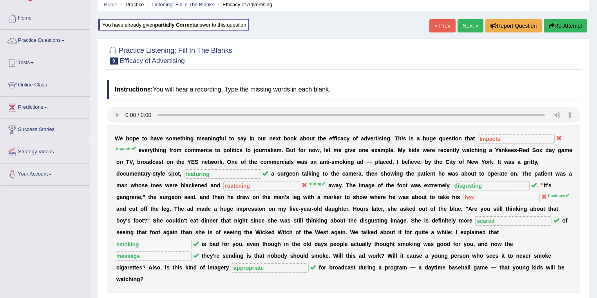
click at [464, 25] on link "Next »" at bounding box center [470, 25] width 26 height 13
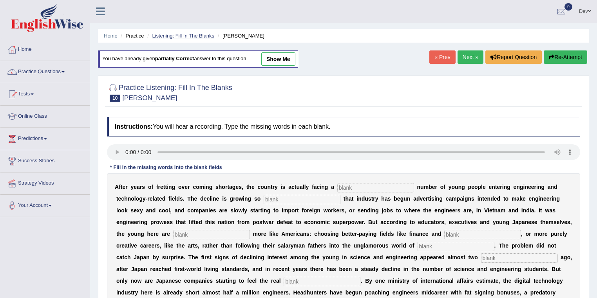
click at [197, 36] on link "Listening: Fill In The Blanks" at bounding box center [183, 36] width 62 height 6
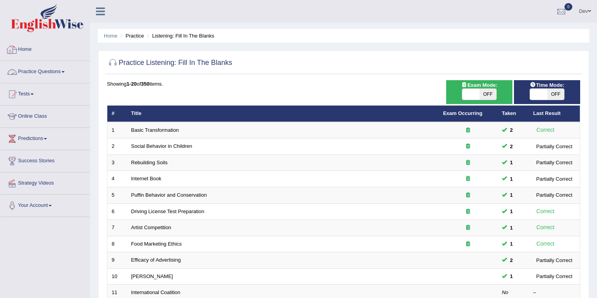
click at [44, 71] on link "Practice Questions" at bounding box center [44, 71] width 89 height 20
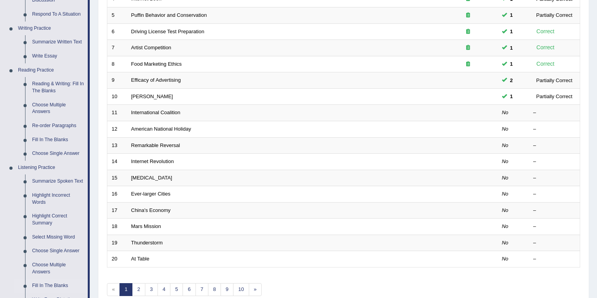
scroll to position [305, 0]
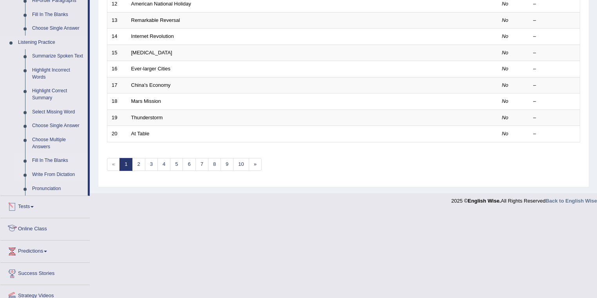
click at [53, 174] on link "Write From Dictation" at bounding box center [58, 175] width 59 height 14
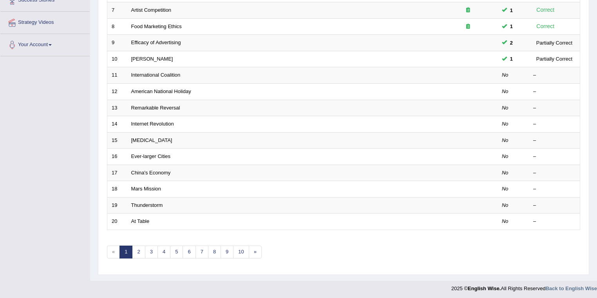
scroll to position [113, 0]
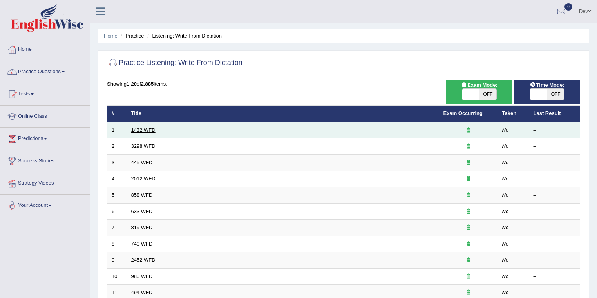
click at [148, 129] on link "1432 WFD" at bounding box center [143, 130] width 24 height 6
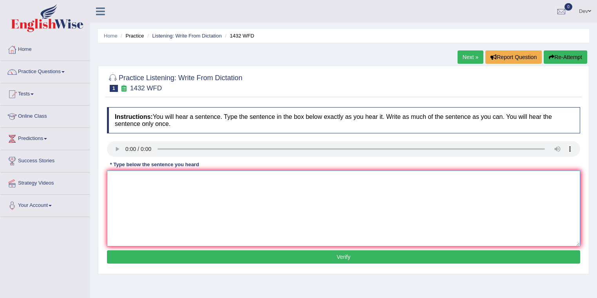
click at [125, 187] on textarea at bounding box center [343, 209] width 473 height 76
type textarea "More physical activities are beneficial to for your health."
click at [268, 257] on button "Verify" at bounding box center [343, 257] width 473 height 13
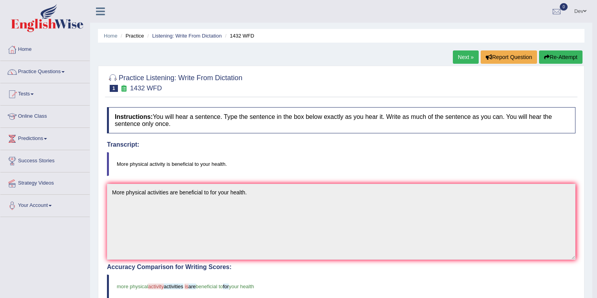
click at [460, 58] on link "Next »" at bounding box center [466, 57] width 26 height 13
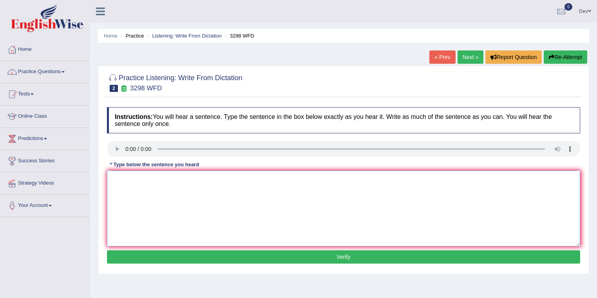
click at [133, 188] on textarea at bounding box center [343, 209] width 473 height 76
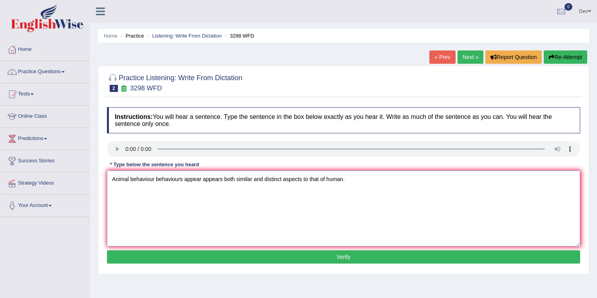
click at [182, 180] on textarea "Animal behaviour behaviours appear appears both similar and distinct aspects to…" at bounding box center [343, 209] width 473 height 76
type textarea "Animal behaviour behaviours appear appears both similar and distinct aspects to…"
click at [290, 257] on button "Verify" at bounding box center [343, 257] width 473 height 13
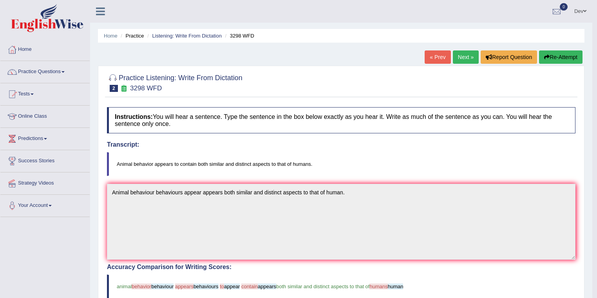
click at [460, 56] on link "Next »" at bounding box center [466, 57] width 26 height 13
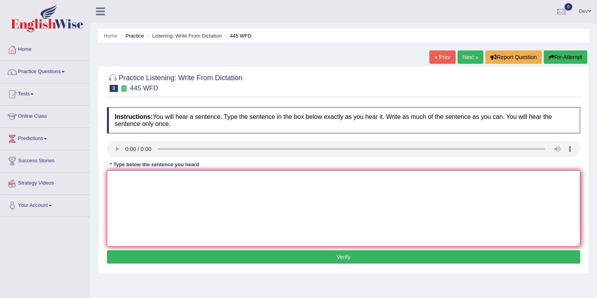
click at [126, 191] on textarea at bounding box center [343, 209] width 473 height 76
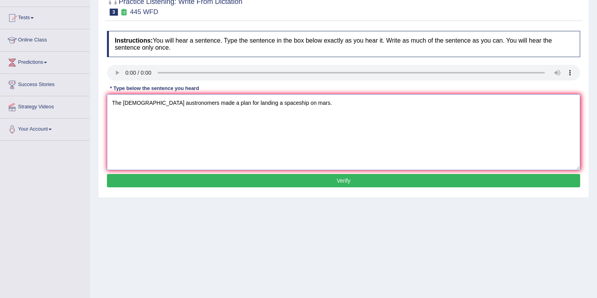
scroll to position [94, 0]
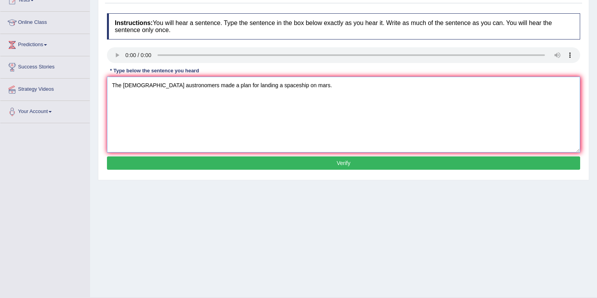
type textarea "The Americans austronomers made a plan for landing a spaceship on mars."
click at [271, 161] on button "Verify" at bounding box center [343, 163] width 473 height 13
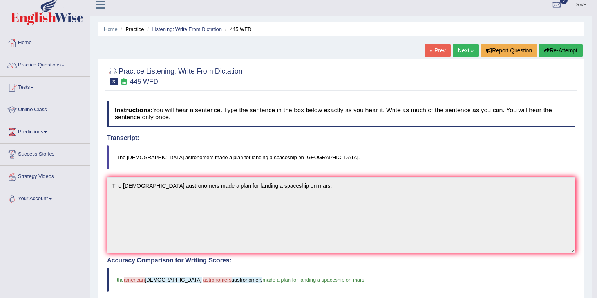
scroll to position [0, 0]
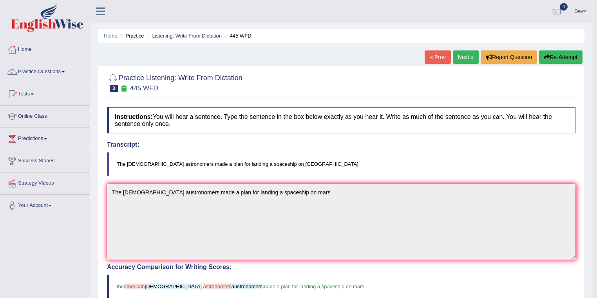
click at [465, 56] on link "Next »" at bounding box center [466, 57] width 26 height 13
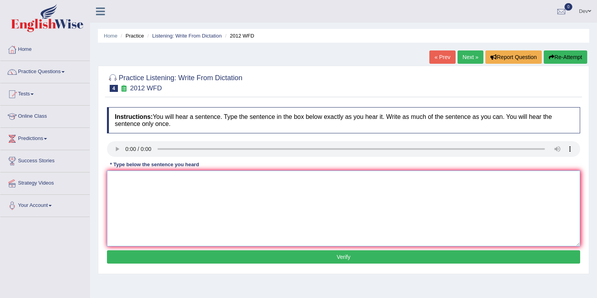
click at [121, 183] on textarea at bounding box center [343, 209] width 473 height 76
click at [113, 178] on textarea "there is a greate daeal of debate on [PERSON_NAME] topic" at bounding box center [343, 209] width 473 height 76
type textarea "here is a greate daeal of debate on [PERSON_NAME] topic"
click at [111, 179] on textarea "here is a greate daeal of debate on [PERSON_NAME] topic" at bounding box center [343, 209] width 473 height 76
click at [152, 177] on textarea "There is a greate daeal of debate on [PERSON_NAME] topic" at bounding box center [343, 209] width 473 height 76
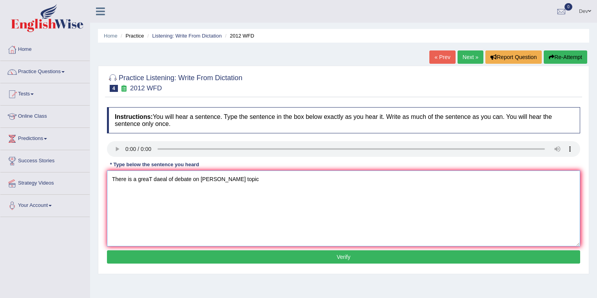
click at [160, 178] on textarea "There is a greaT daeal of debate on [PERSON_NAME] topic" at bounding box center [343, 209] width 473 height 76
click at [204, 179] on textarea "There is a greaT deal of debate on [PERSON_NAME] topic" at bounding box center [343, 209] width 473 height 76
click at [221, 178] on textarea "There is a greaT deal of debate on this topic" at bounding box center [343, 209] width 473 height 76
type textarea "There is a greaT deal of debate on this topic."
click at [265, 258] on button "Verify" at bounding box center [343, 257] width 473 height 13
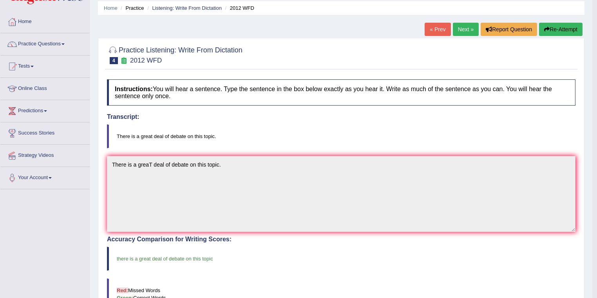
scroll to position [19, 0]
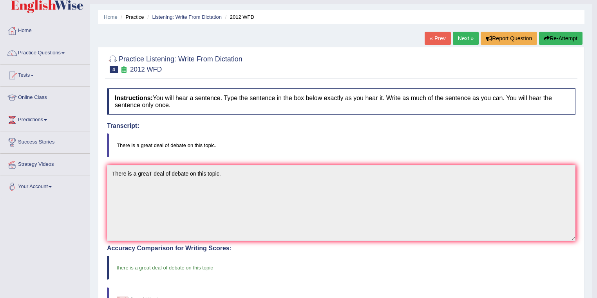
click at [465, 38] on link "Next »" at bounding box center [466, 38] width 26 height 13
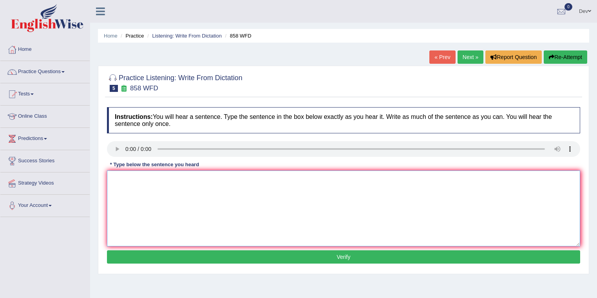
click at [125, 181] on textarea at bounding box center [343, 209] width 473 height 76
click at [172, 180] on textarea "The year story" at bounding box center [343, 209] width 473 height 76
type textarea "The year story artefacts"
